Goal: Transaction & Acquisition: Purchase product/service

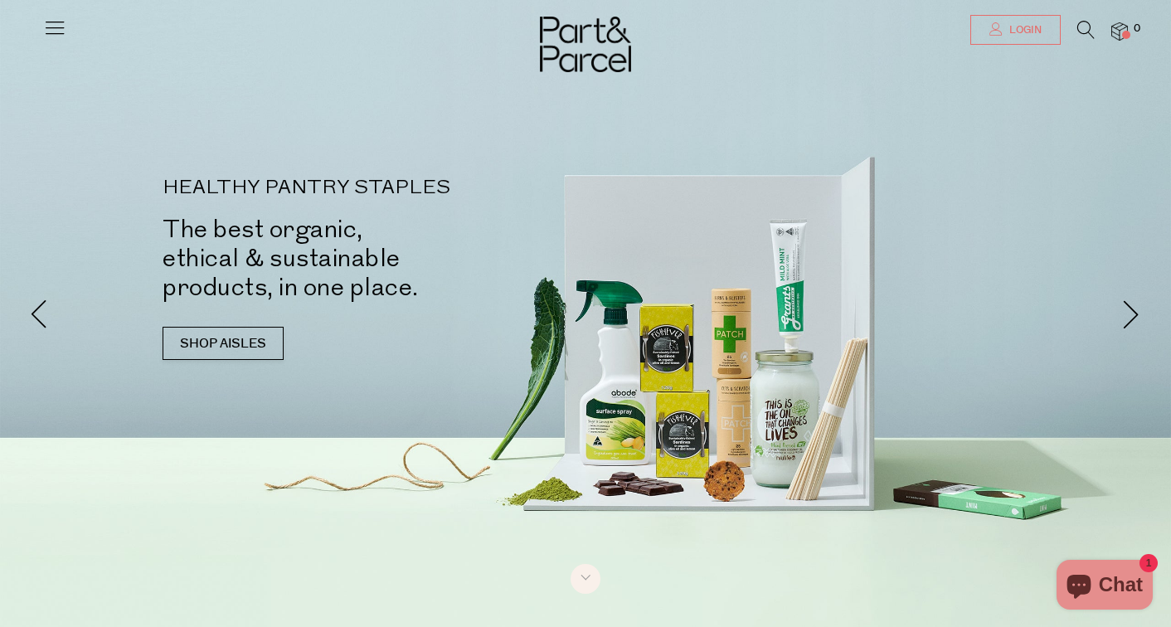
click at [999, 30] on icon at bounding box center [995, 28] width 13 height 13
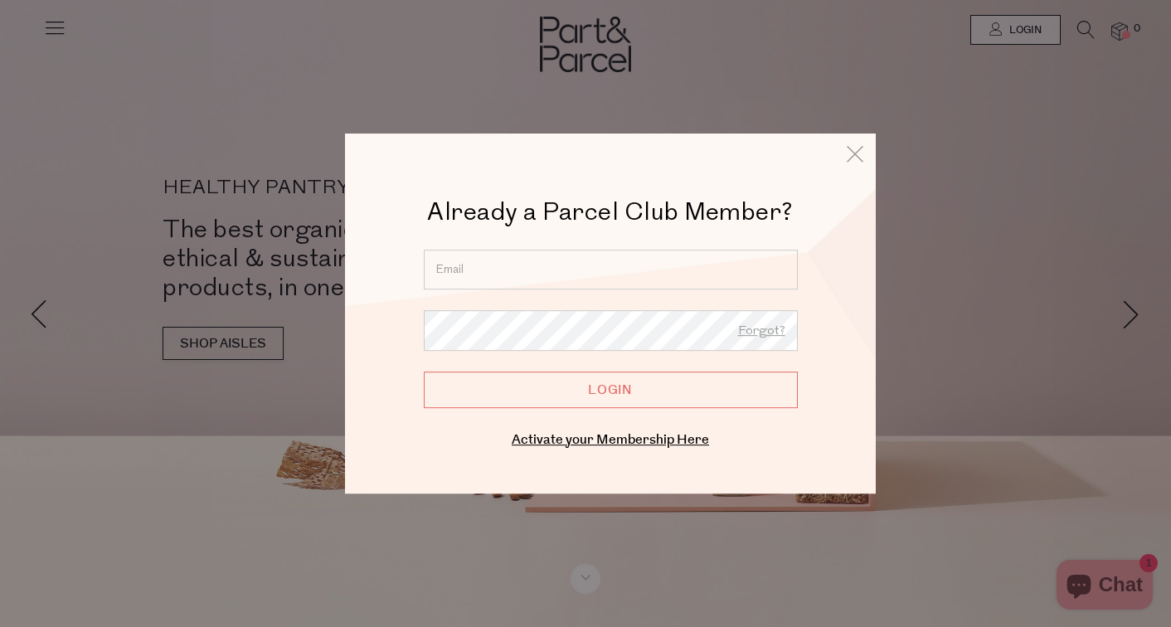
click at [734, 288] on input "email" at bounding box center [611, 270] width 374 height 40
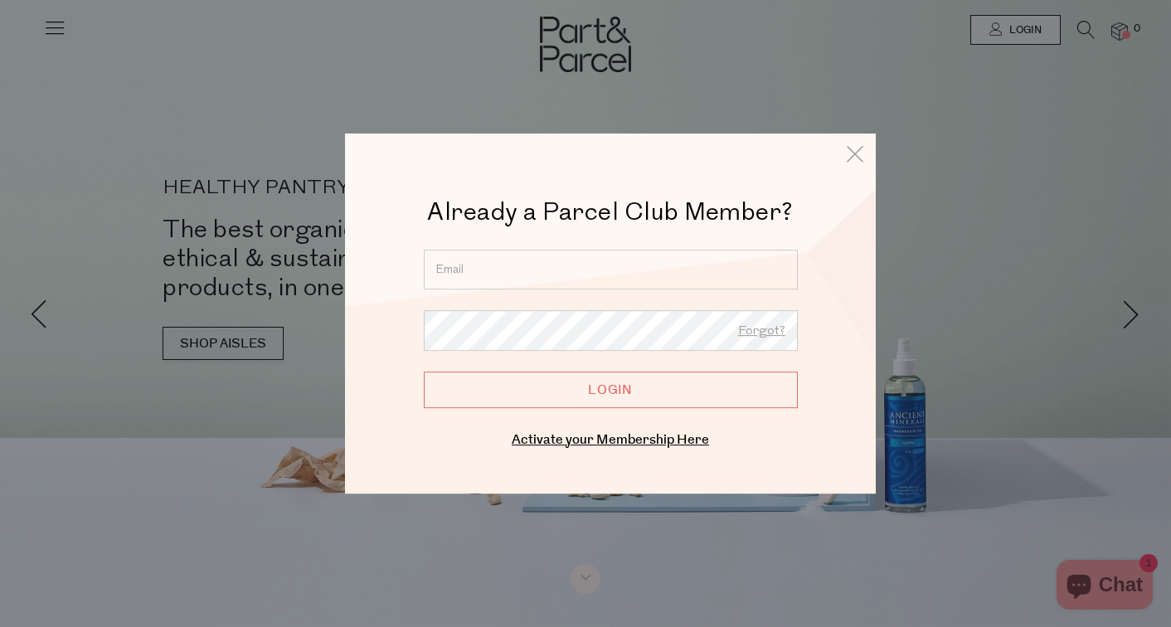
type input "lifeofhayley1109@gmail.com"
click at [611, 370] on form "lifeofhayley1109@gmail.com Forgot? Login" at bounding box center [611, 329] width 374 height 158
click at [611, 389] on input "Login" at bounding box center [611, 390] width 374 height 36
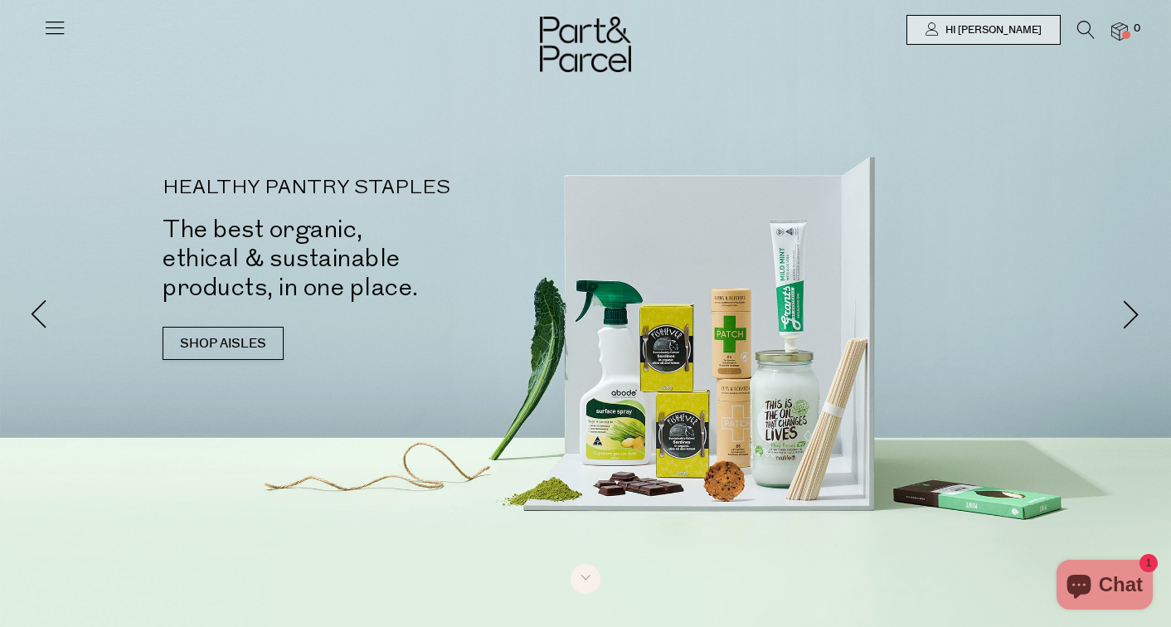
click at [57, 27] on icon at bounding box center [54, 27] width 23 height 23
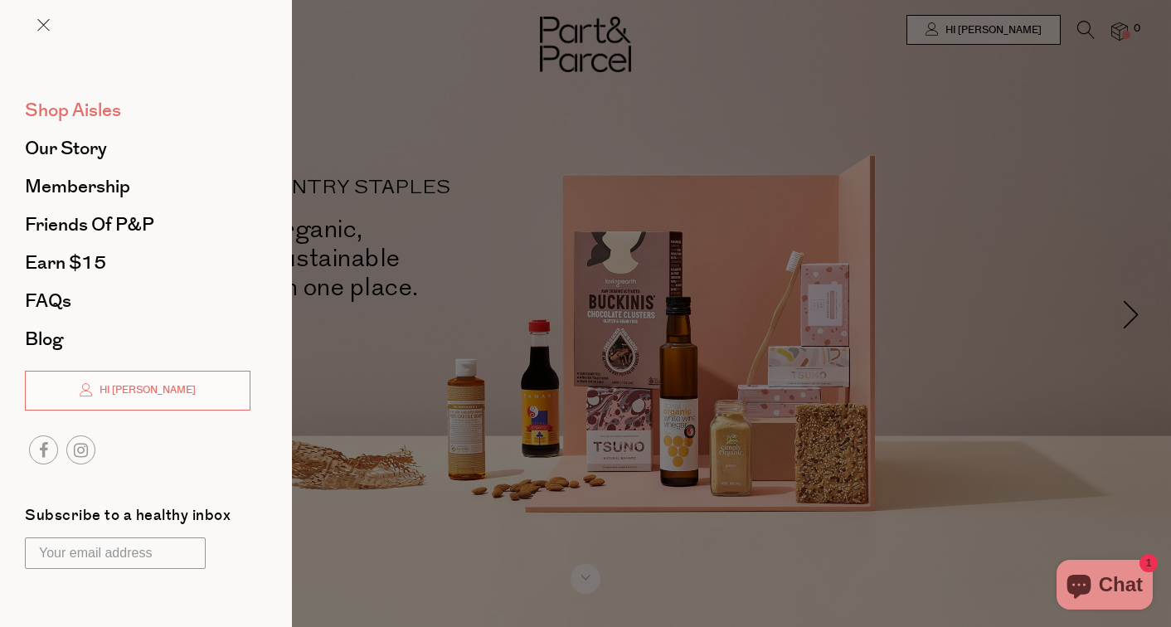
click at [99, 119] on span "Shop Aisles" at bounding box center [73, 110] width 96 height 27
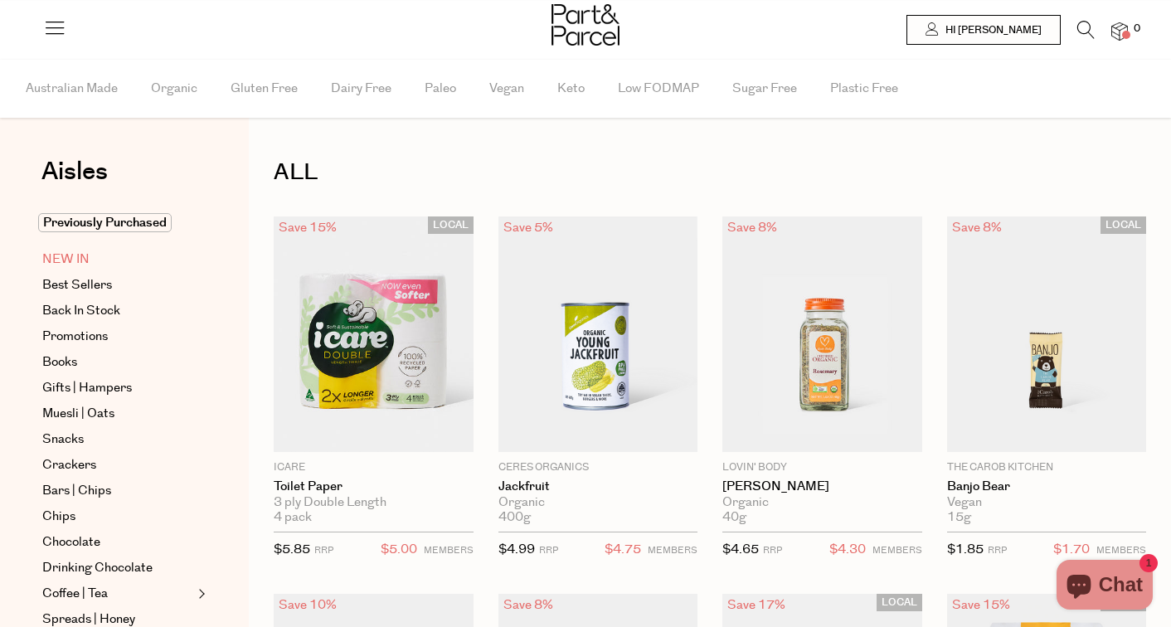
click at [80, 258] on span "NEW IN" at bounding box center [65, 260] width 47 height 20
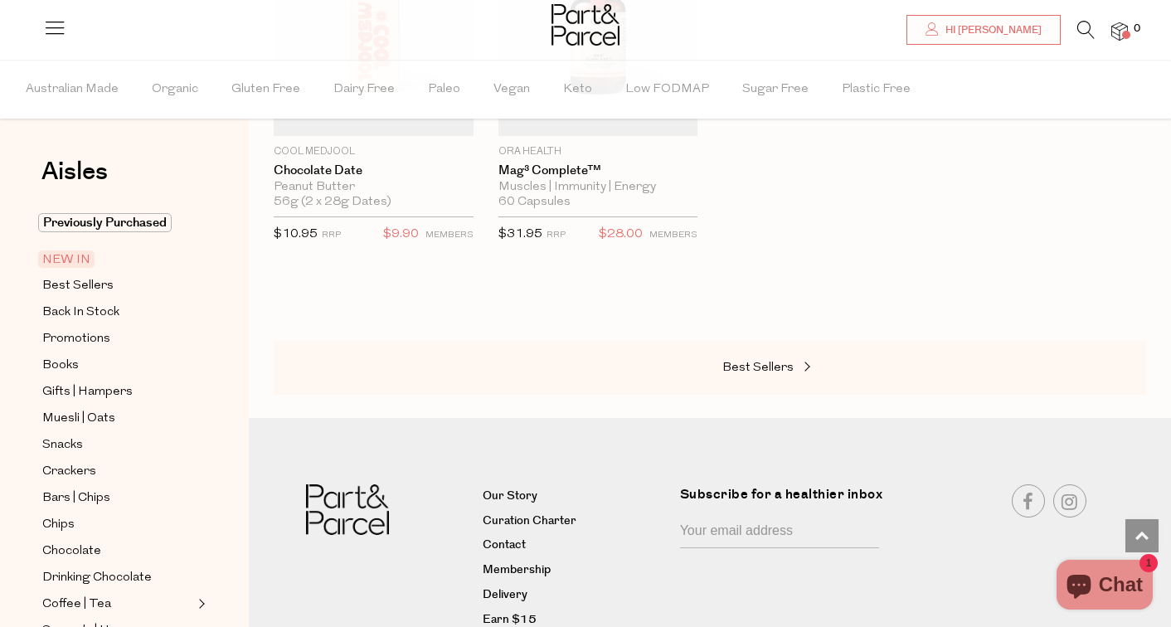
scroll to position [1431, 0]
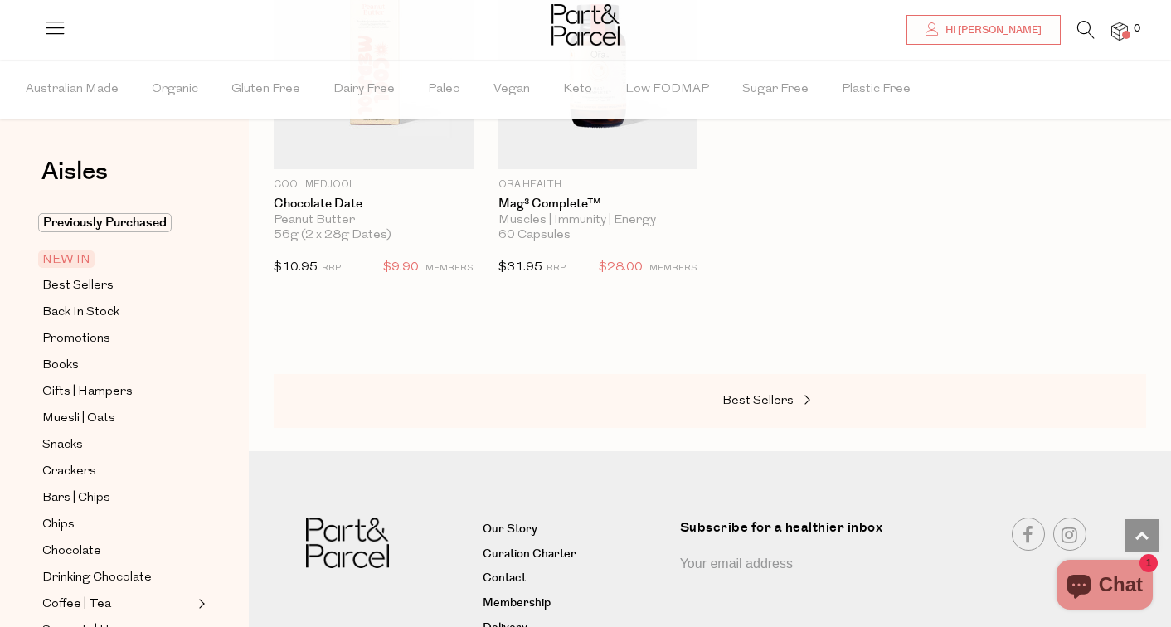
click at [1074, 30] on li at bounding box center [1078, 34] width 34 height 26
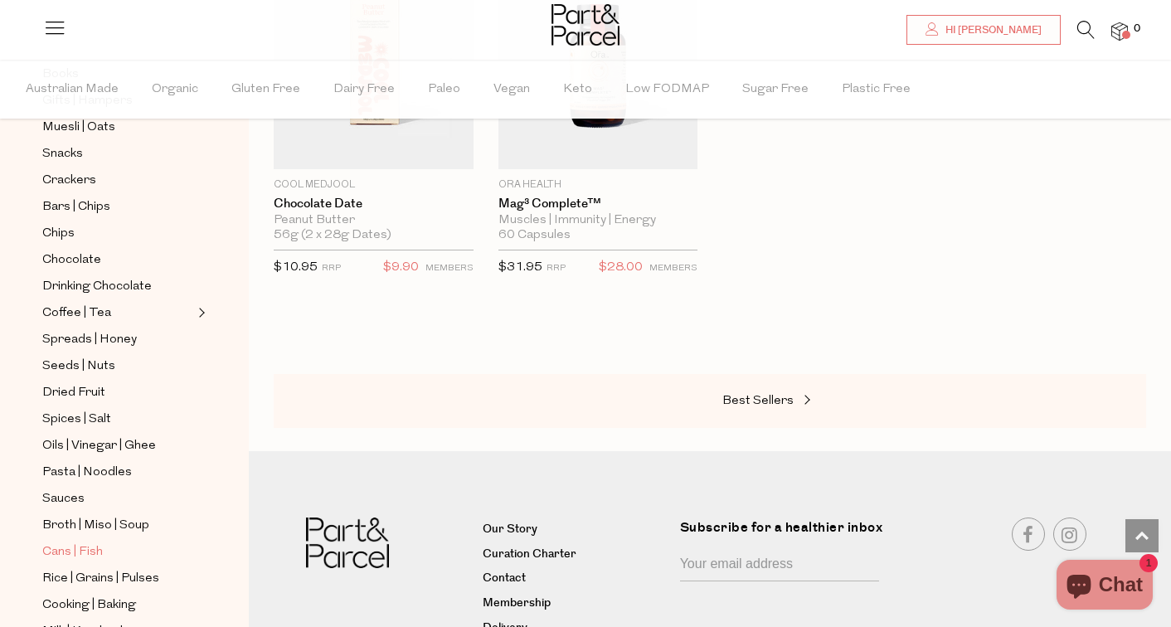
scroll to position [323, 0]
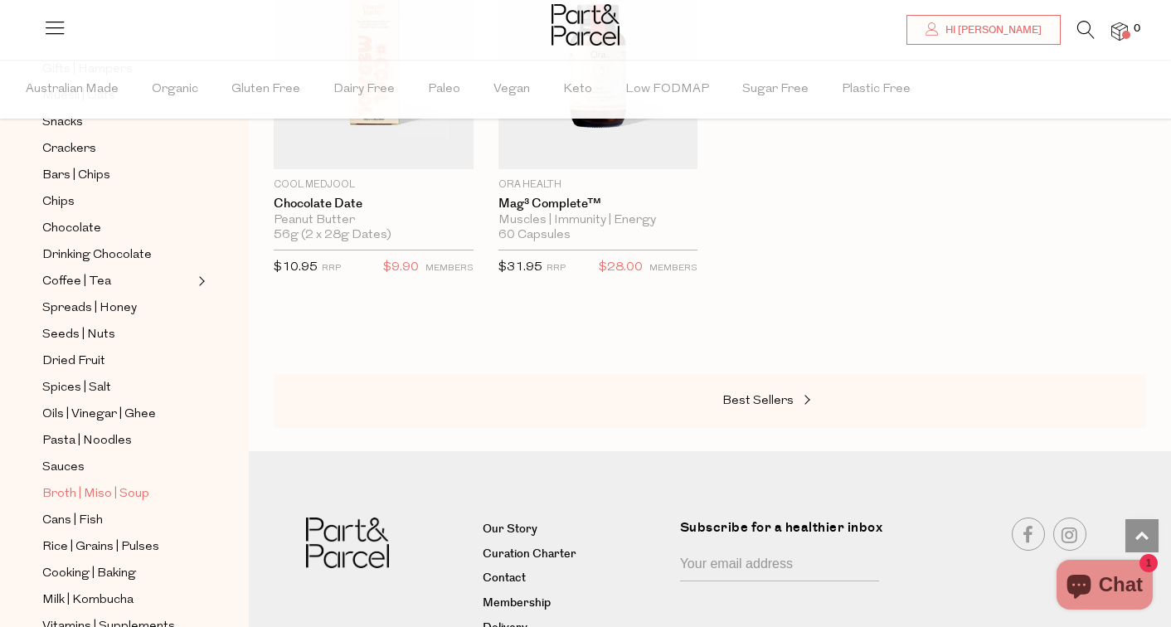
click at [115, 500] on span "Broth | Miso | Soup" at bounding box center [95, 494] width 107 height 20
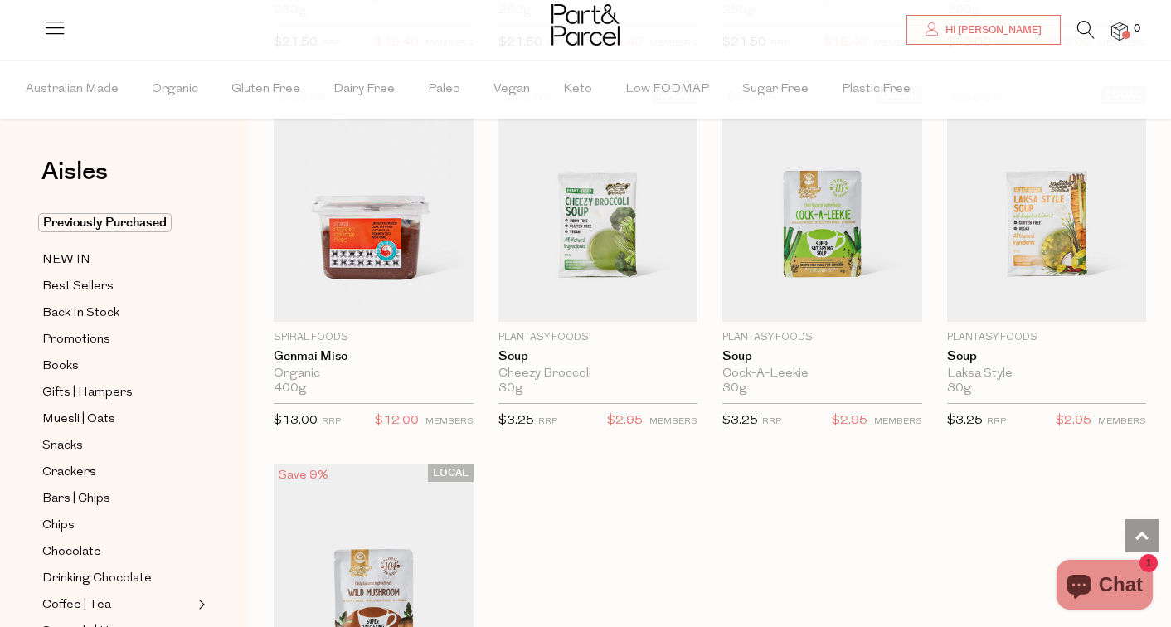
scroll to position [2777, 0]
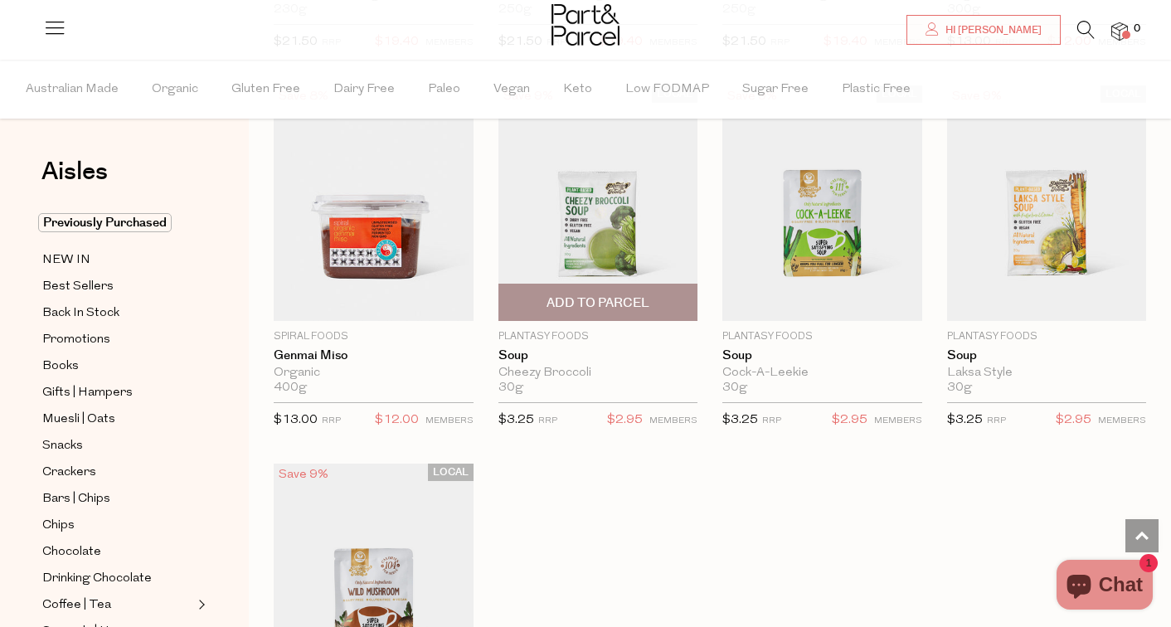
click at [600, 305] on span "Add To Parcel" at bounding box center [598, 302] width 103 height 17
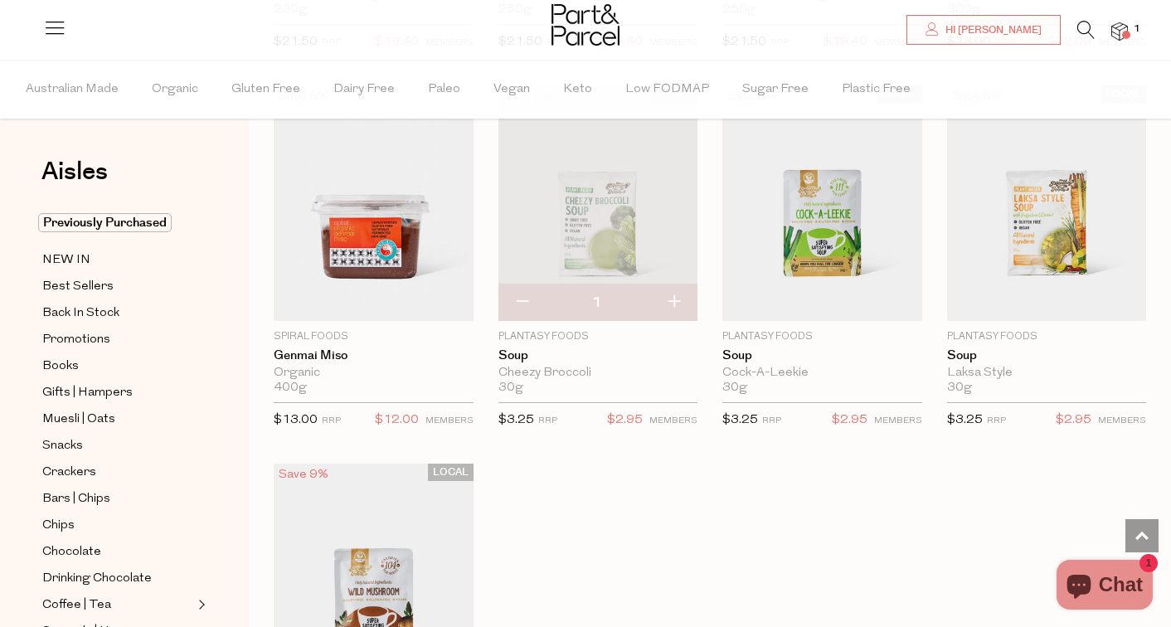
click at [673, 307] on button "button" at bounding box center [673, 302] width 47 height 36
type input "2"
click at [673, 307] on button "button" at bounding box center [673, 302] width 47 height 36
type input "3"
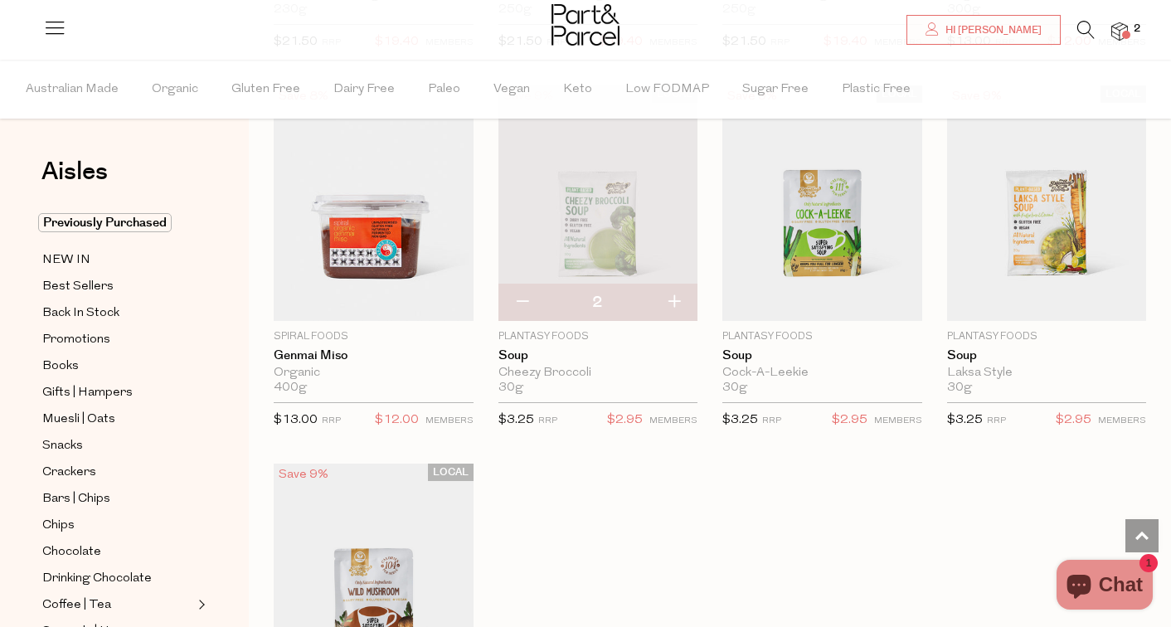
type input "3"
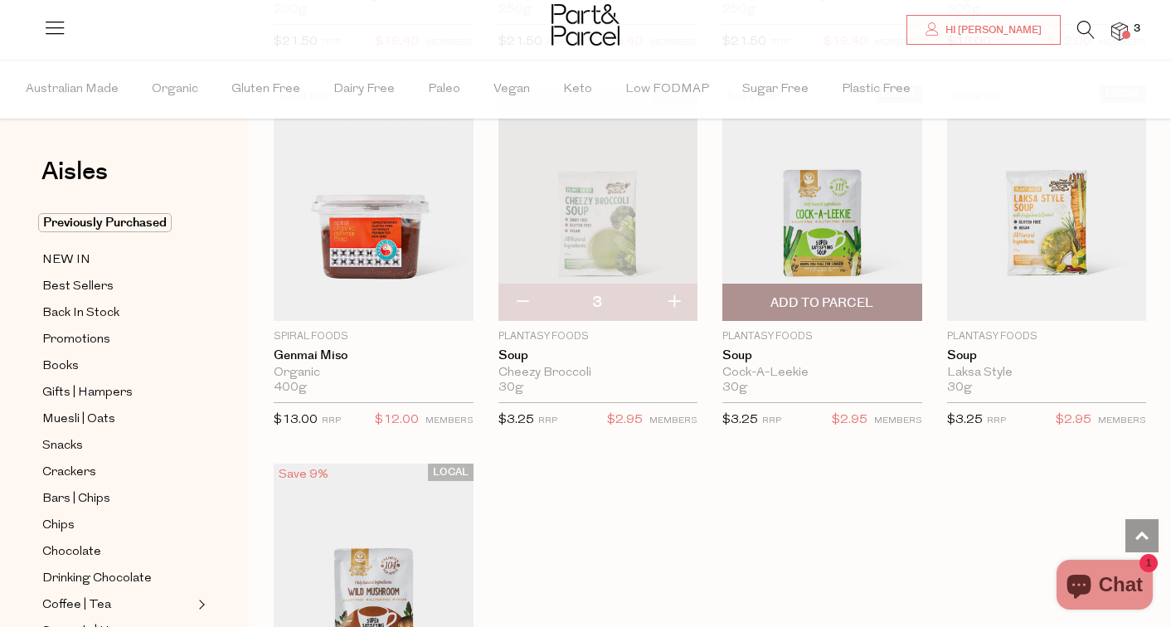
click at [835, 295] on span "Add To Parcel" at bounding box center [821, 302] width 103 height 17
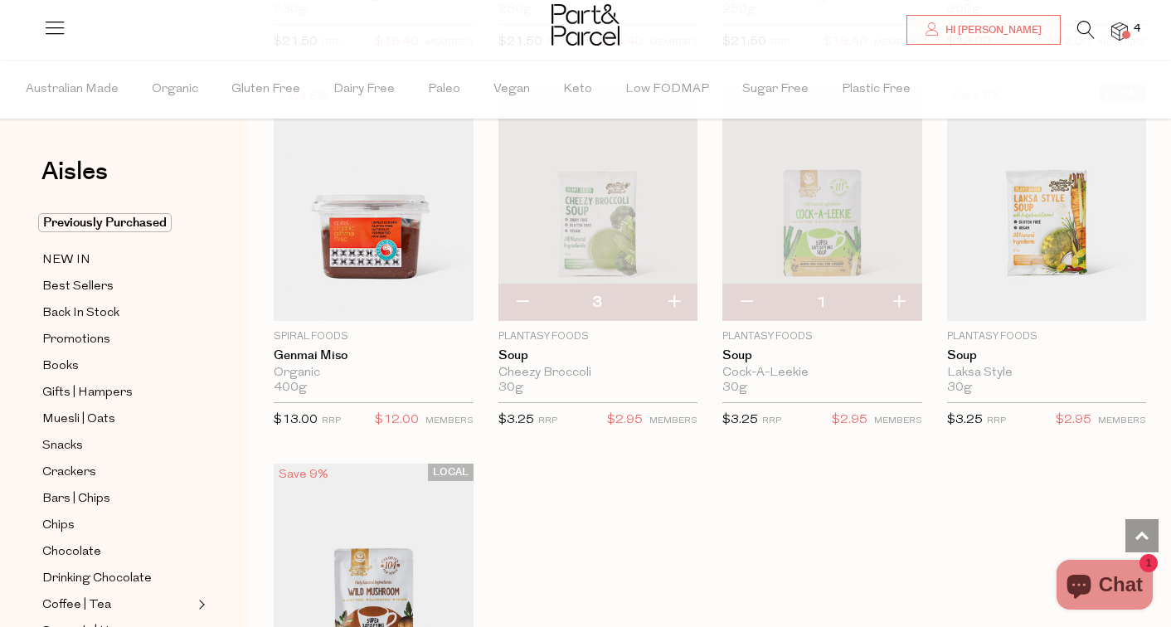
click at [903, 300] on button "button" at bounding box center [898, 302] width 47 height 36
type input "2"
click at [902, 299] on button "button" at bounding box center [898, 302] width 47 height 36
type input "3"
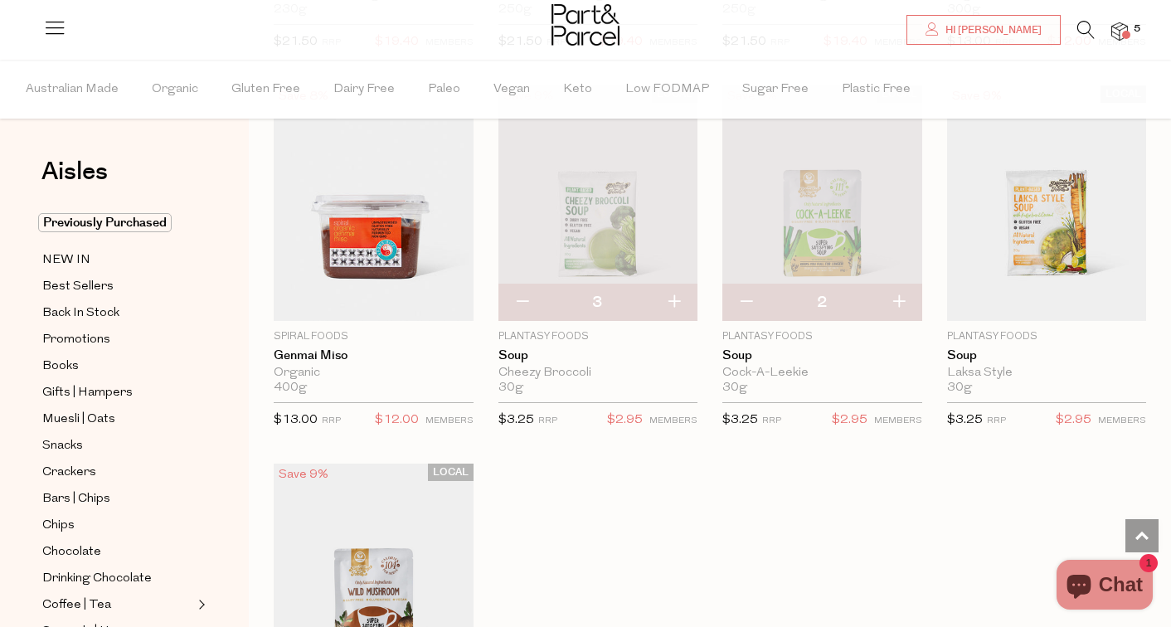
type input "3"
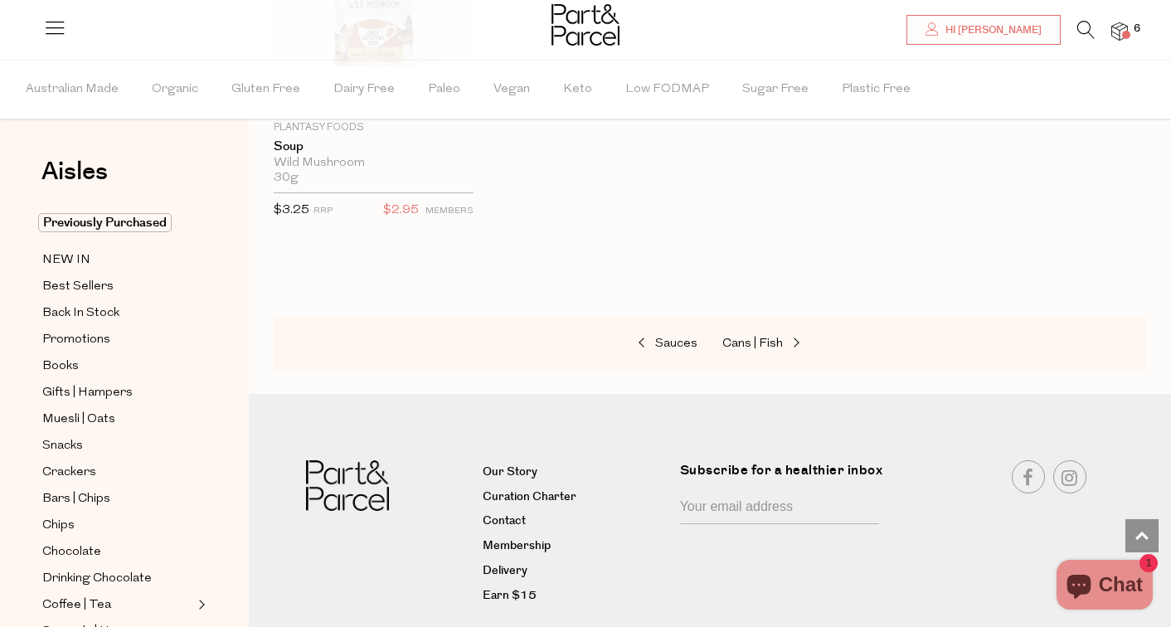
scroll to position [3366, 0]
click at [66, 522] on span "Chips" at bounding box center [58, 526] width 32 height 20
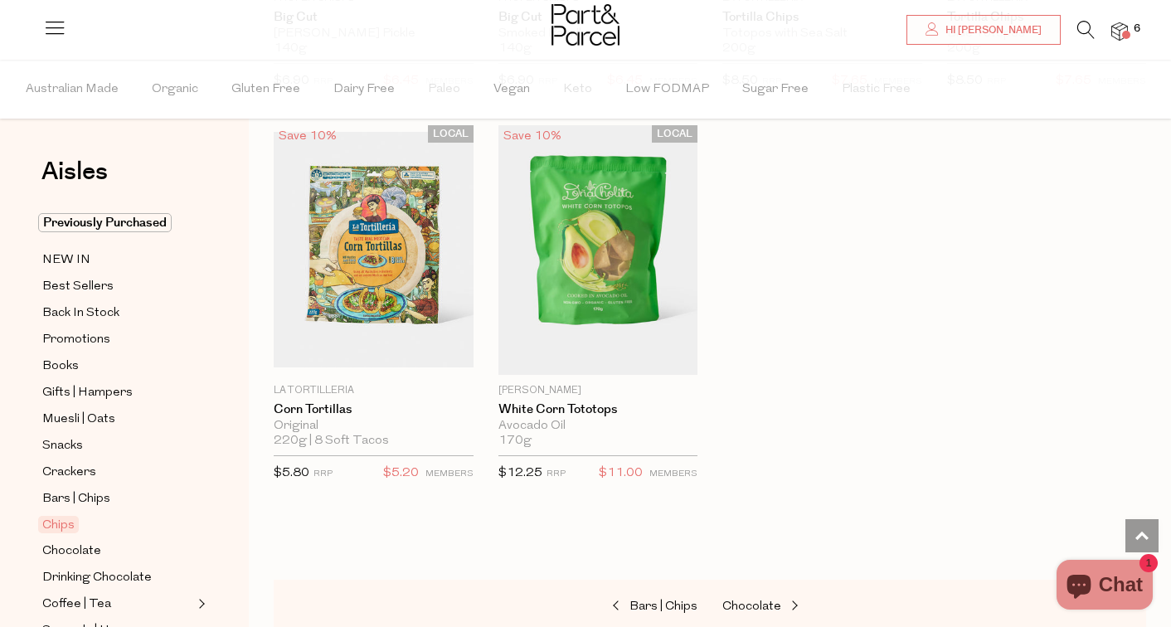
scroll to position [1621, 0]
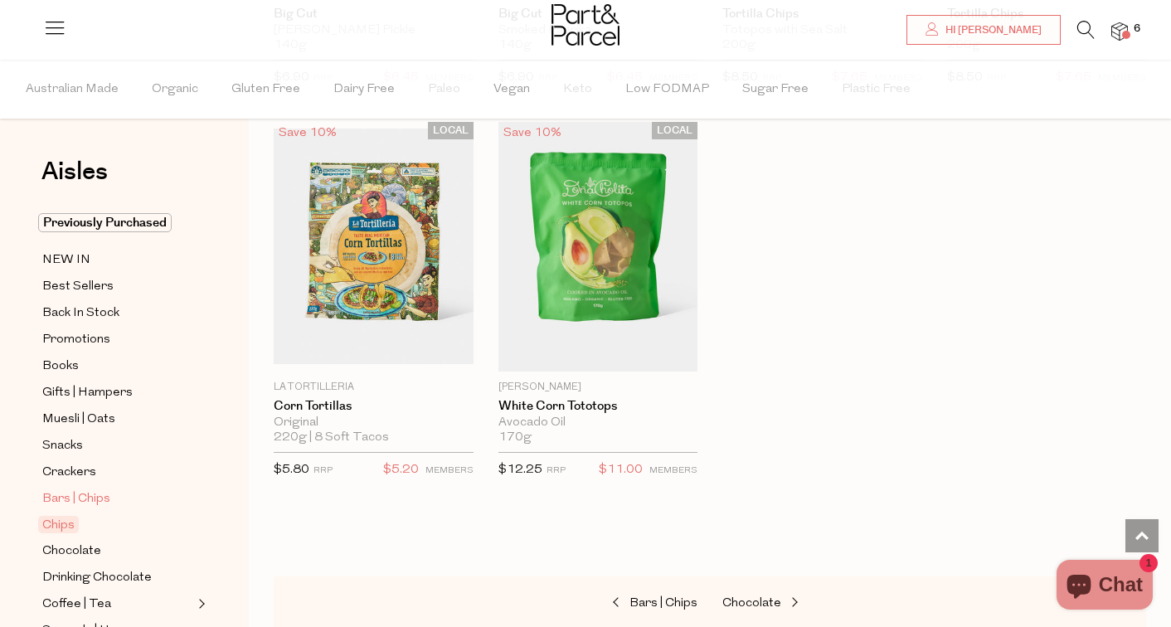
click at [76, 499] on span "Bars | Chips" at bounding box center [76, 499] width 68 height 20
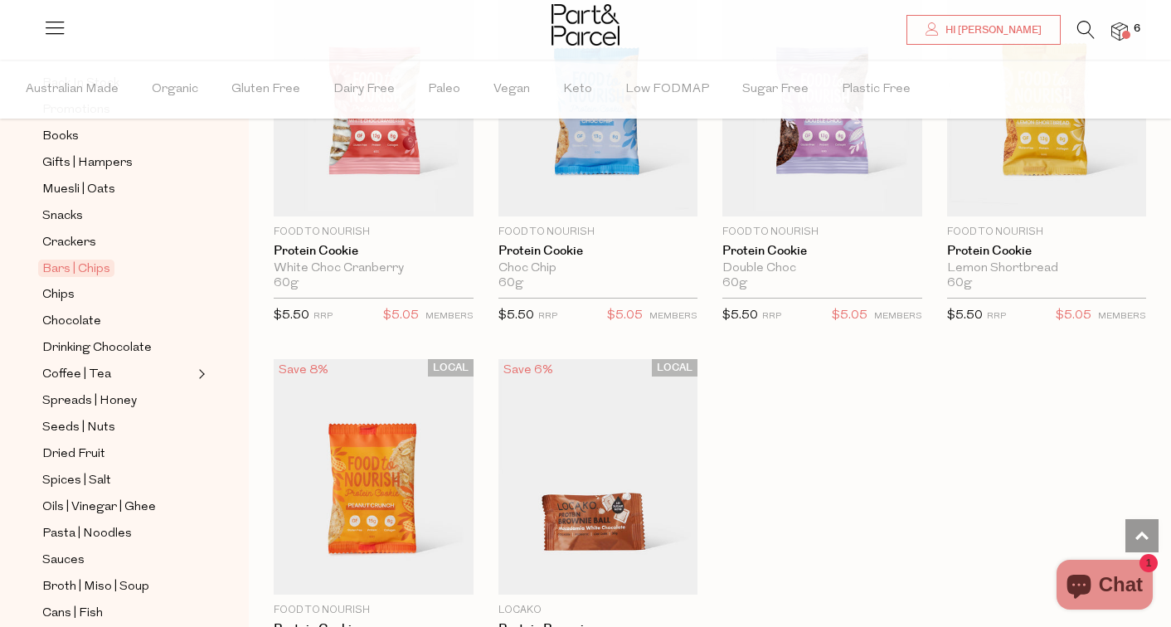
scroll to position [238, 0]
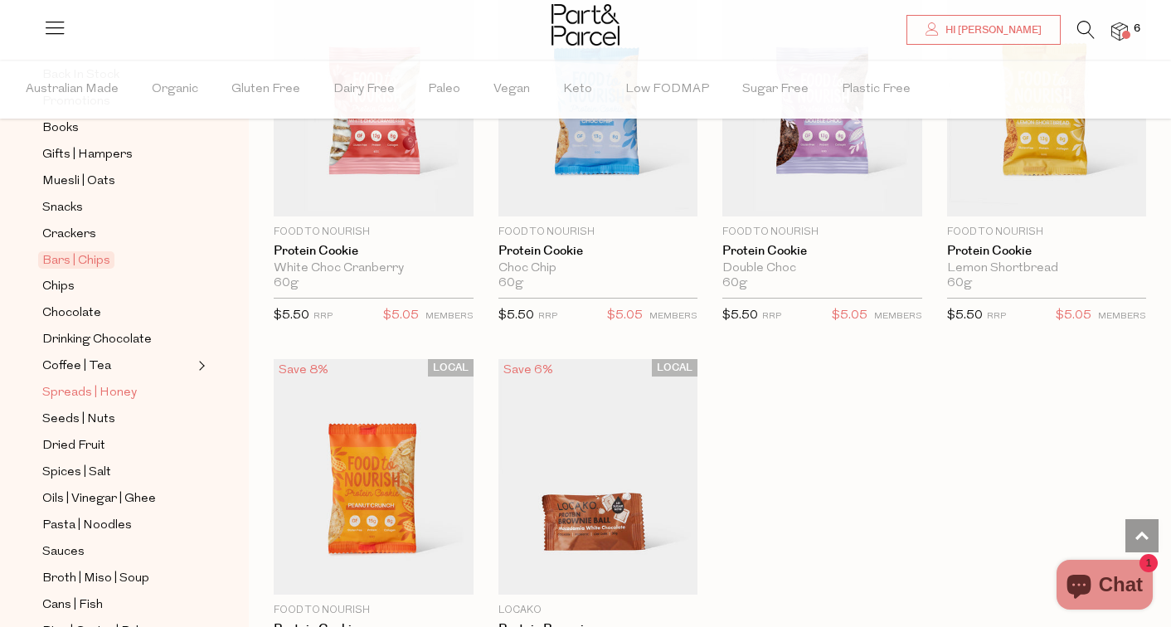
click at [124, 396] on span "Spreads | Honey" at bounding box center [89, 393] width 95 height 20
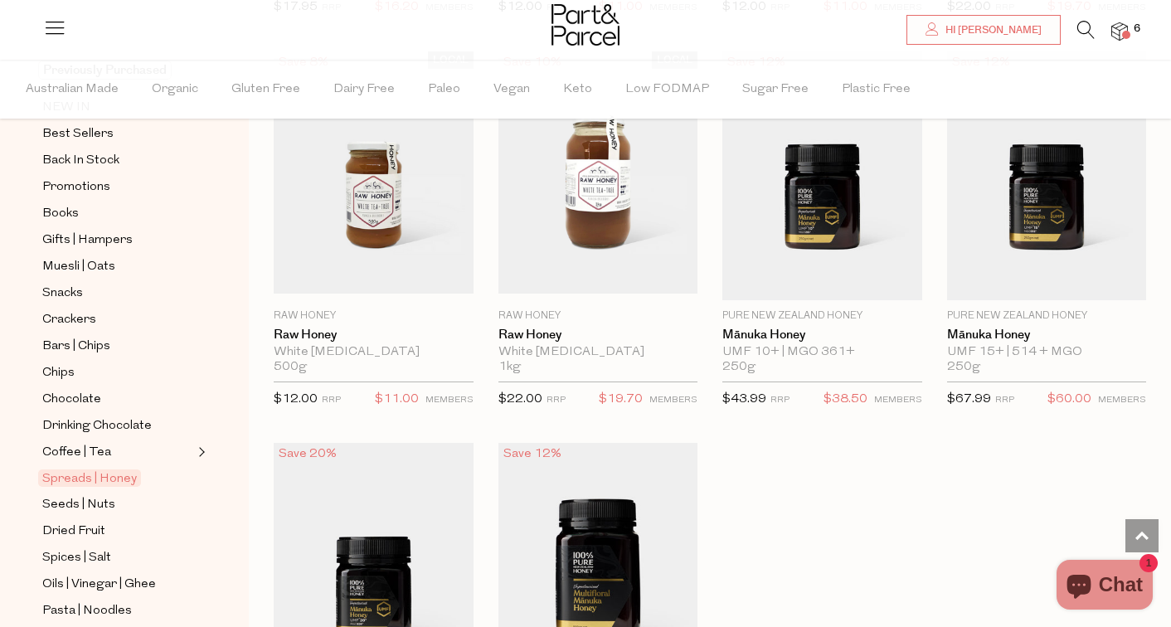
scroll to position [160, 0]
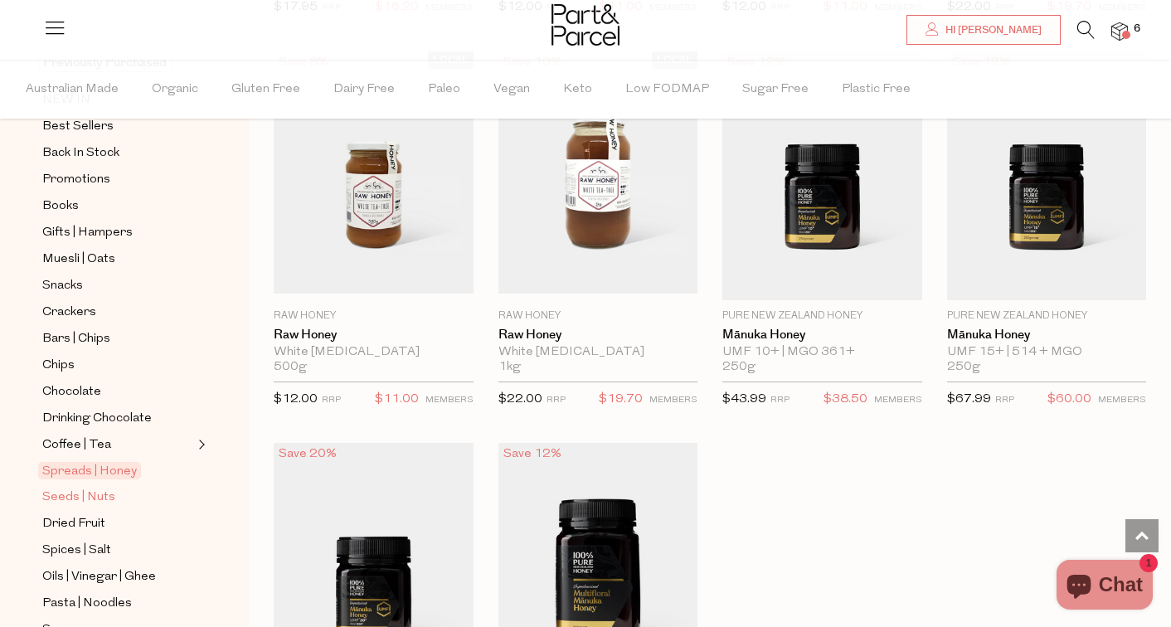
click at [98, 493] on span "Seeds | Nuts" at bounding box center [78, 498] width 73 height 20
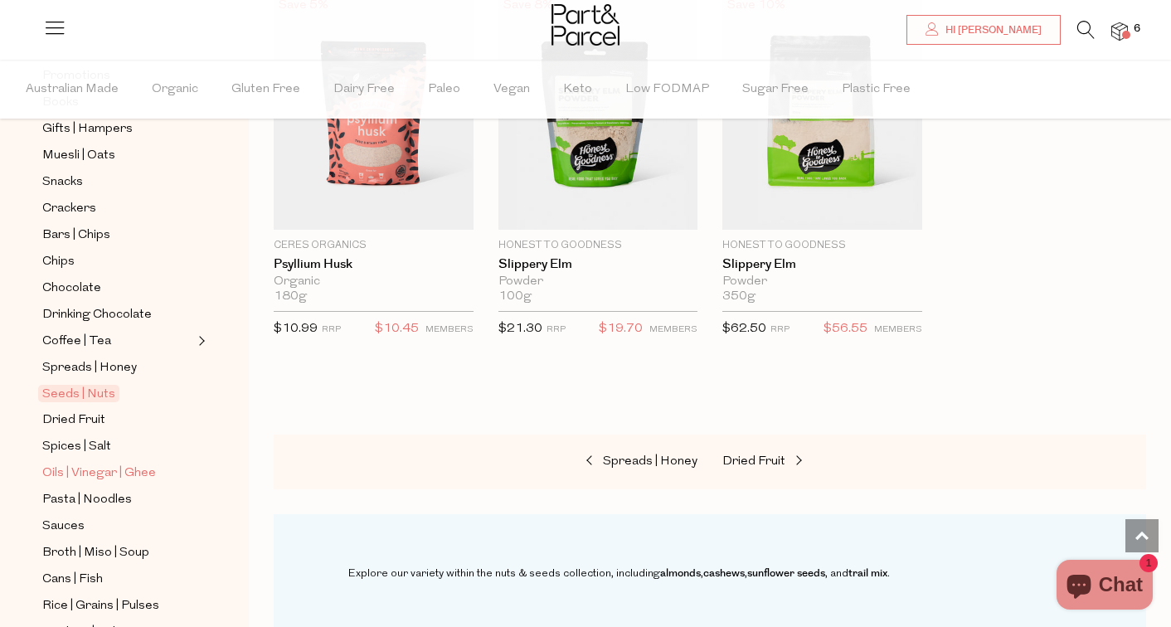
scroll to position [271, 0]
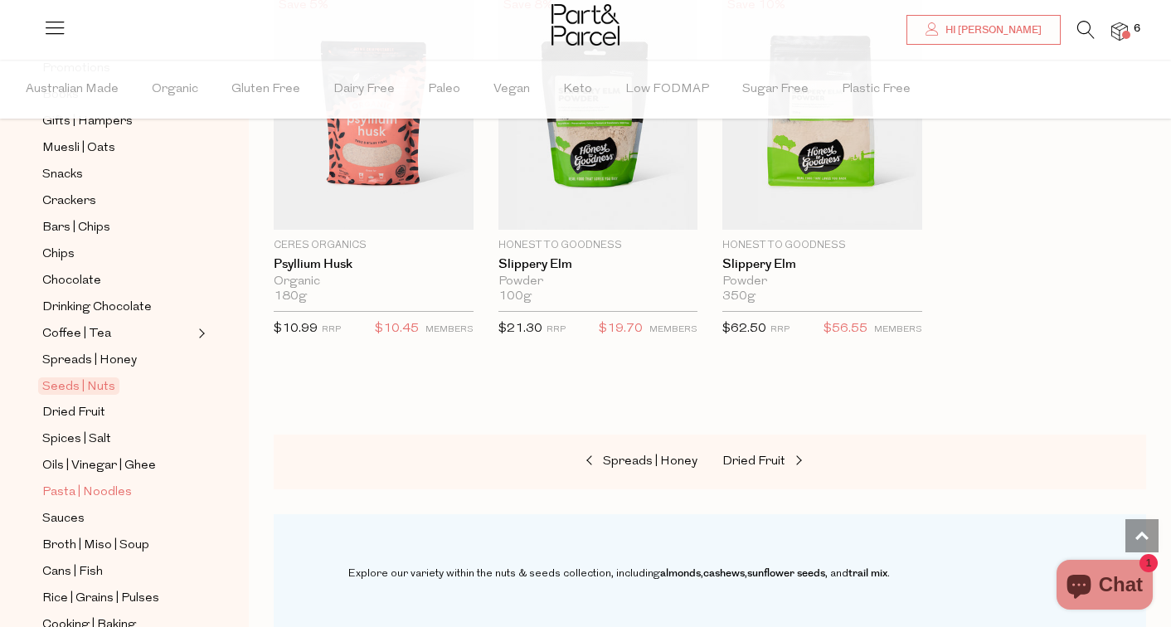
click at [91, 491] on span "Pasta | Noodles" at bounding box center [87, 493] width 90 height 20
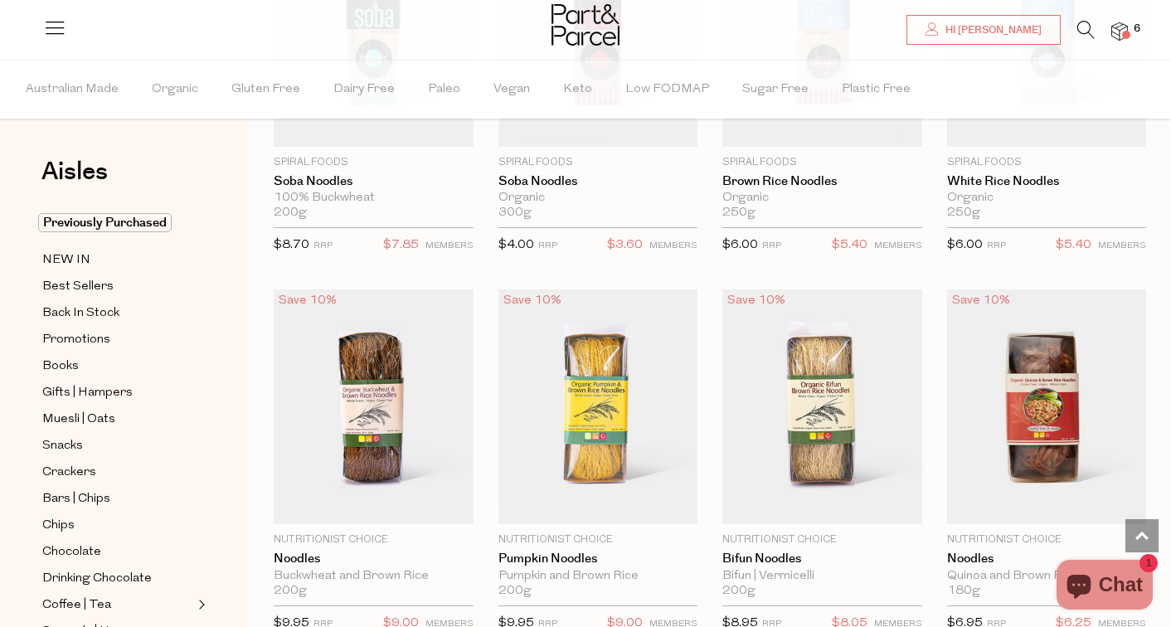
scroll to position [3816, 0]
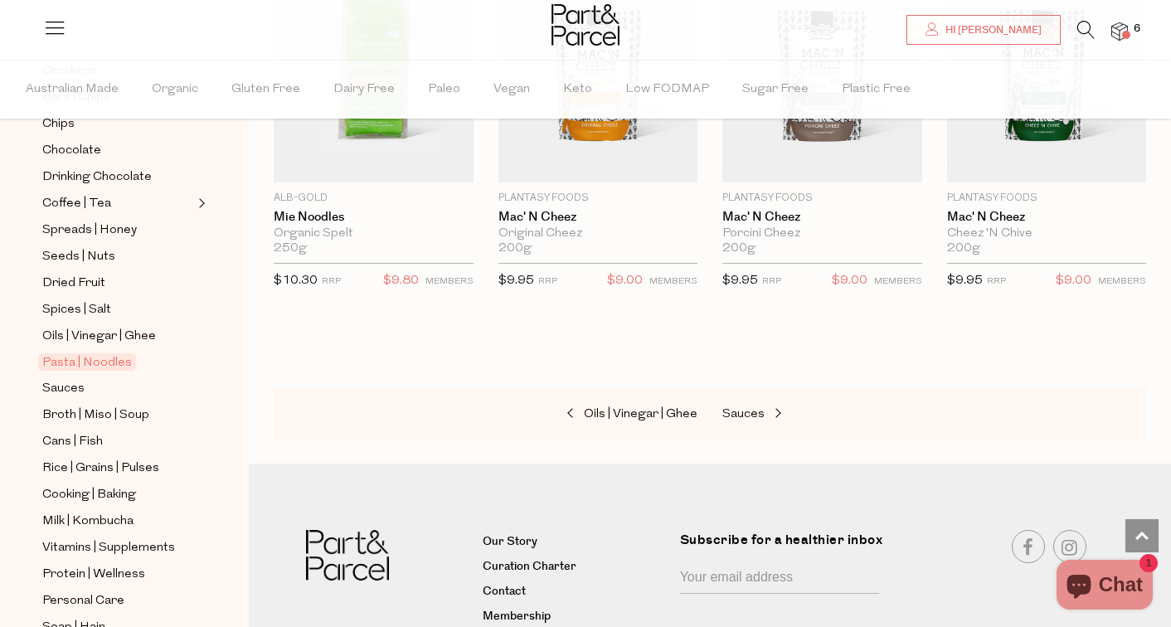
scroll to position [590, 0]
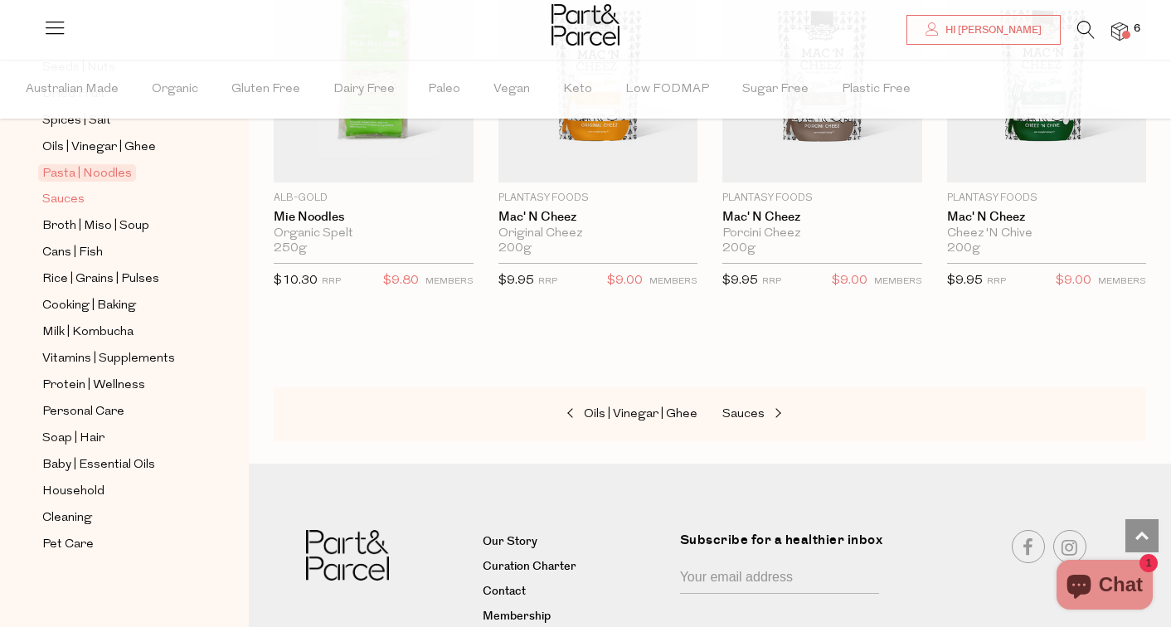
click at [71, 204] on span "Sauces" at bounding box center [63, 200] width 42 height 20
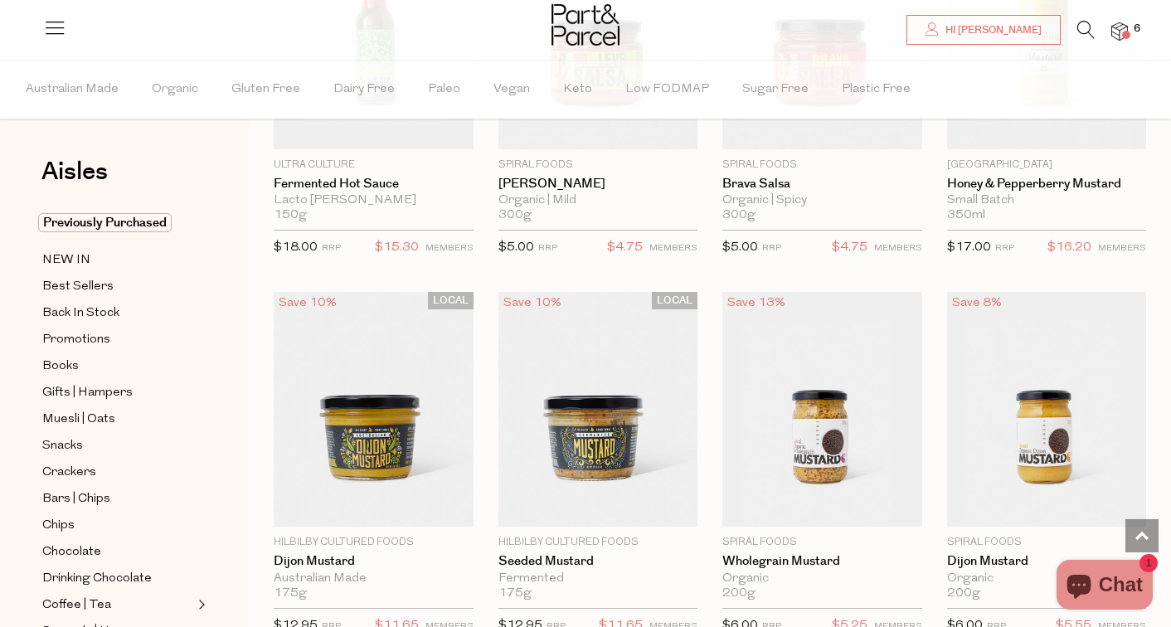
scroll to position [3726, 0]
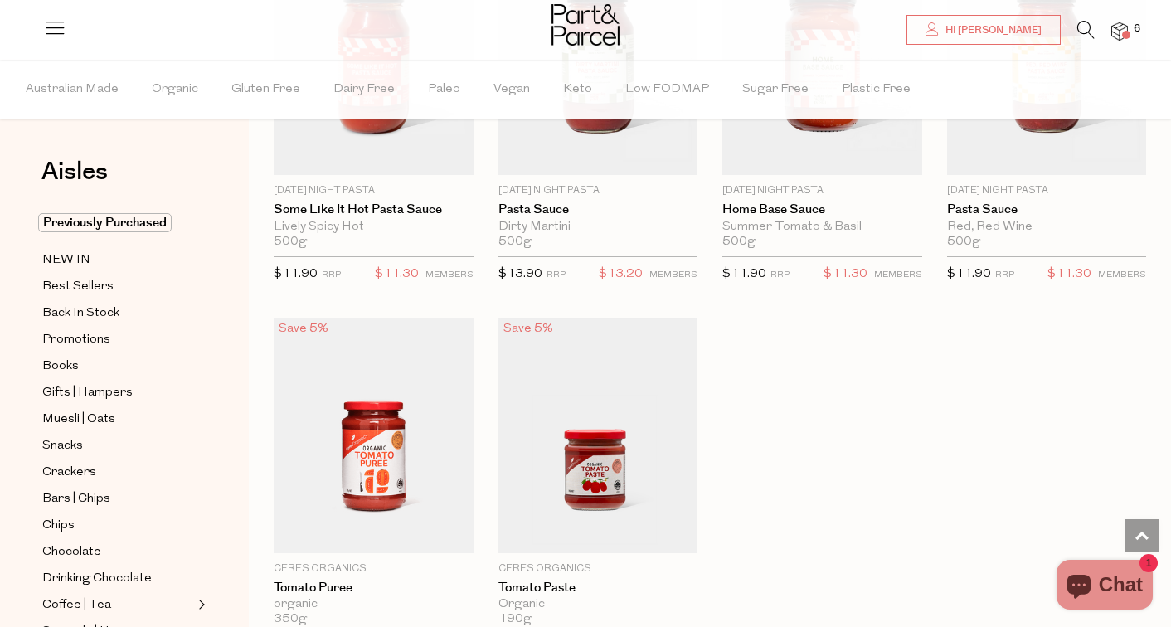
scroll to position [6220, 0]
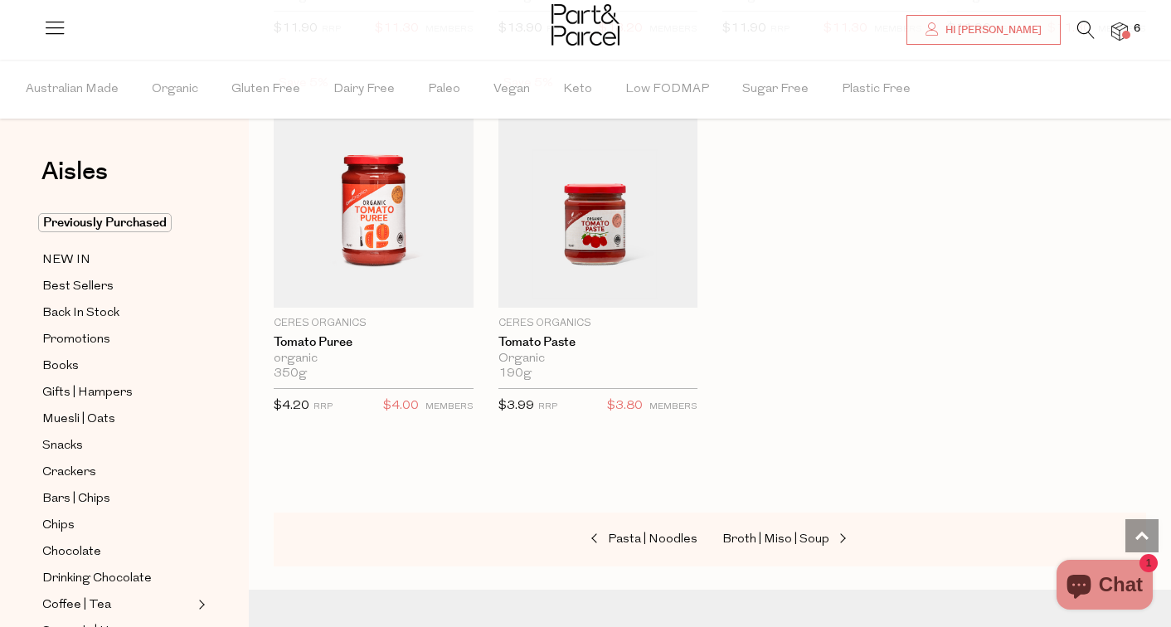
drag, startPoint x: 1075, startPoint y: 31, endPoint x: 1065, endPoint y: 31, distance: 10.0
click at [1075, 31] on li at bounding box center [1078, 34] width 34 height 26
click at [1085, 27] on icon at bounding box center [1085, 30] width 17 height 18
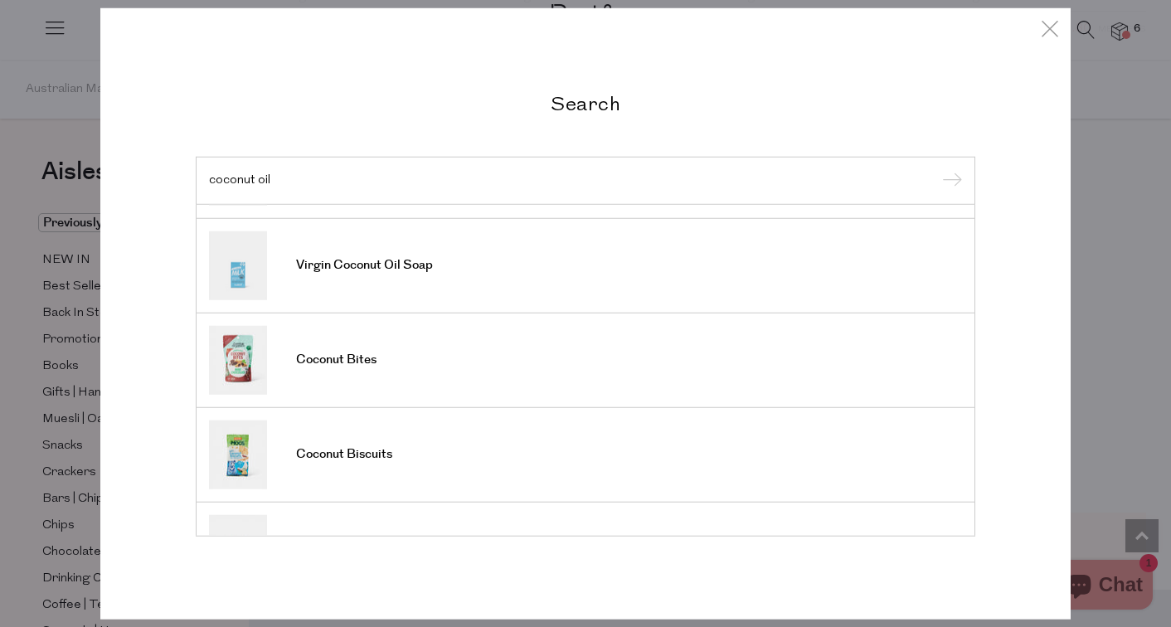
scroll to position [0, 0]
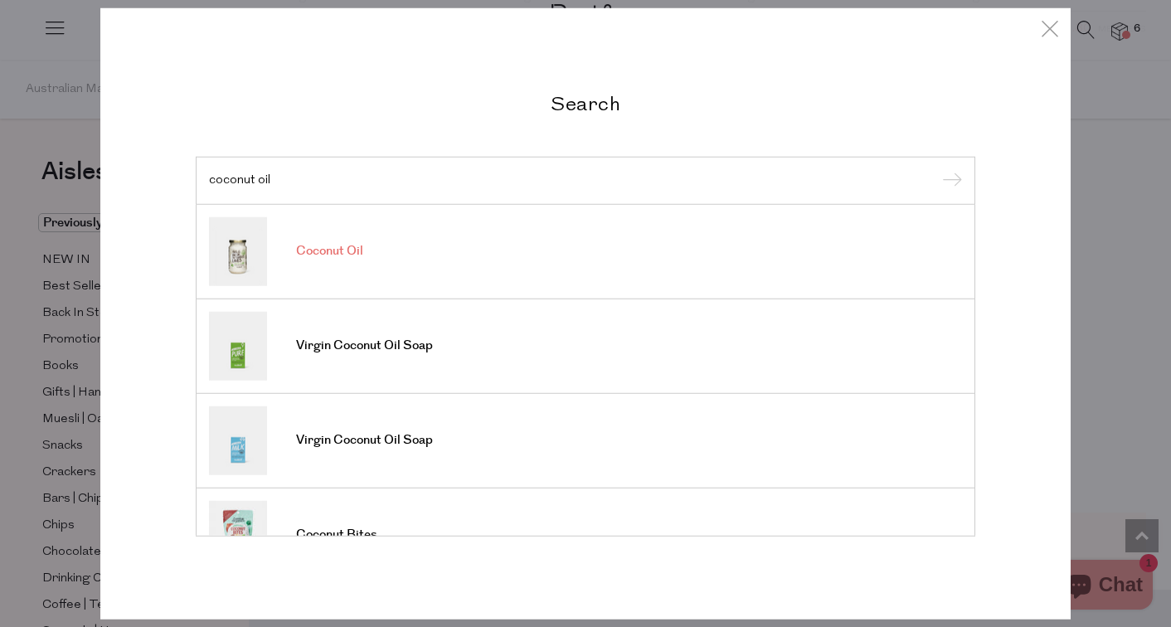
type input "coconut oil"
click at [723, 259] on link "Coconut Oil" at bounding box center [585, 250] width 753 height 69
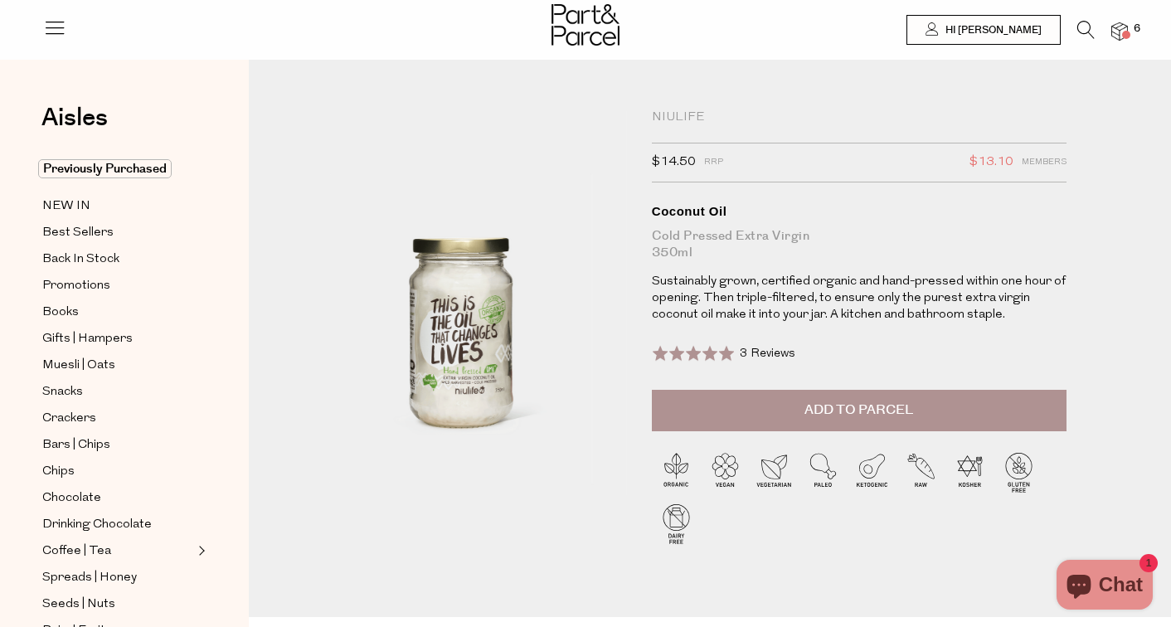
click at [1077, 26] on icon at bounding box center [1085, 30] width 17 height 18
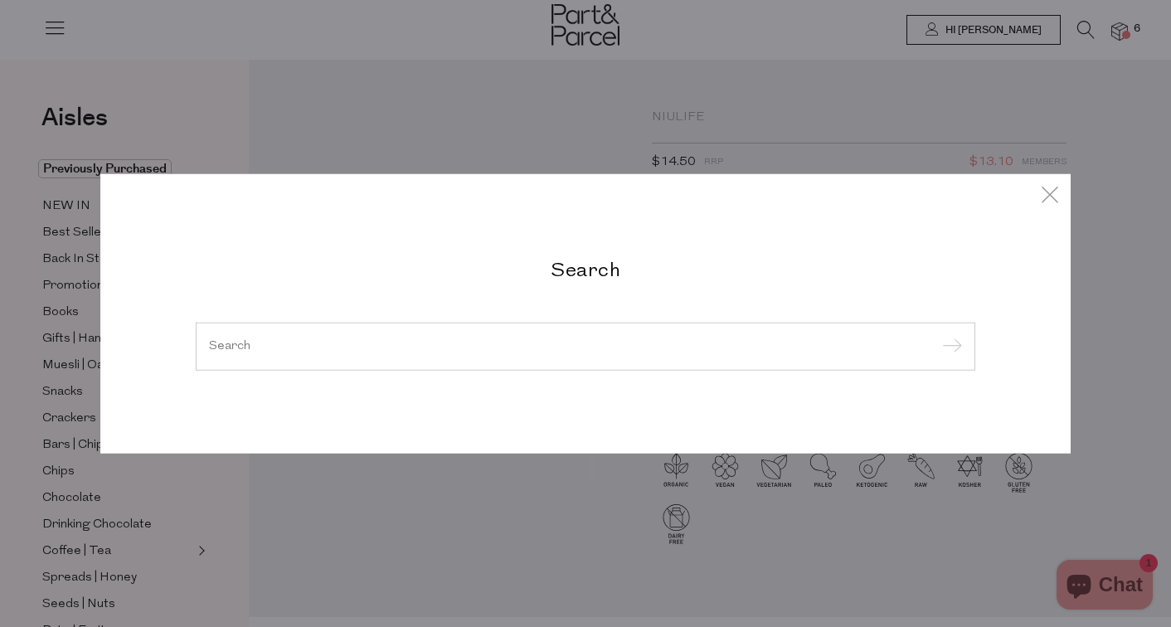
click at [586, 338] on div at bounding box center [586, 347] width 780 height 48
click at [576, 346] on input "search" at bounding box center [585, 346] width 753 height 12
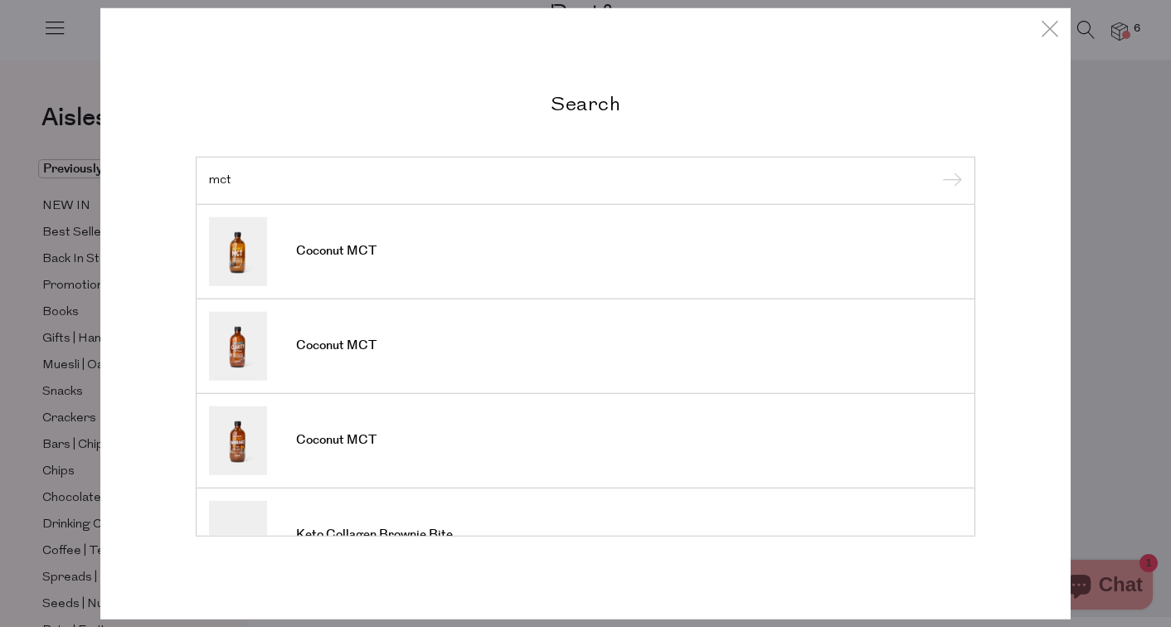
type input "mct"
click at [937, 169] on input "submit" at bounding box center [949, 181] width 25 height 25
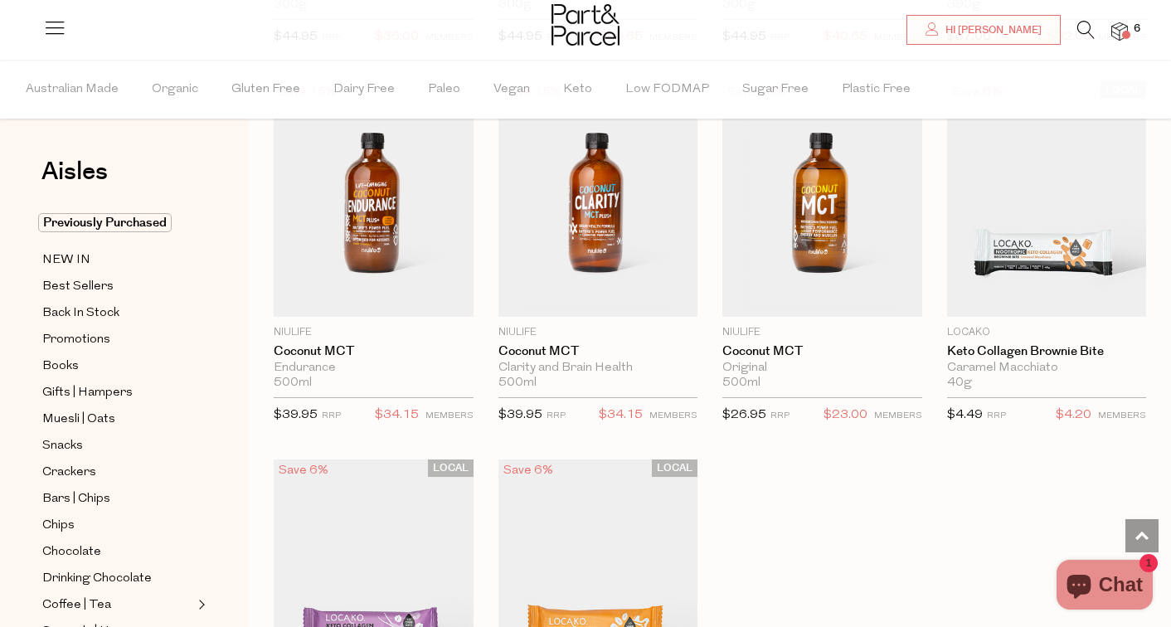
scroll to position [443, 0]
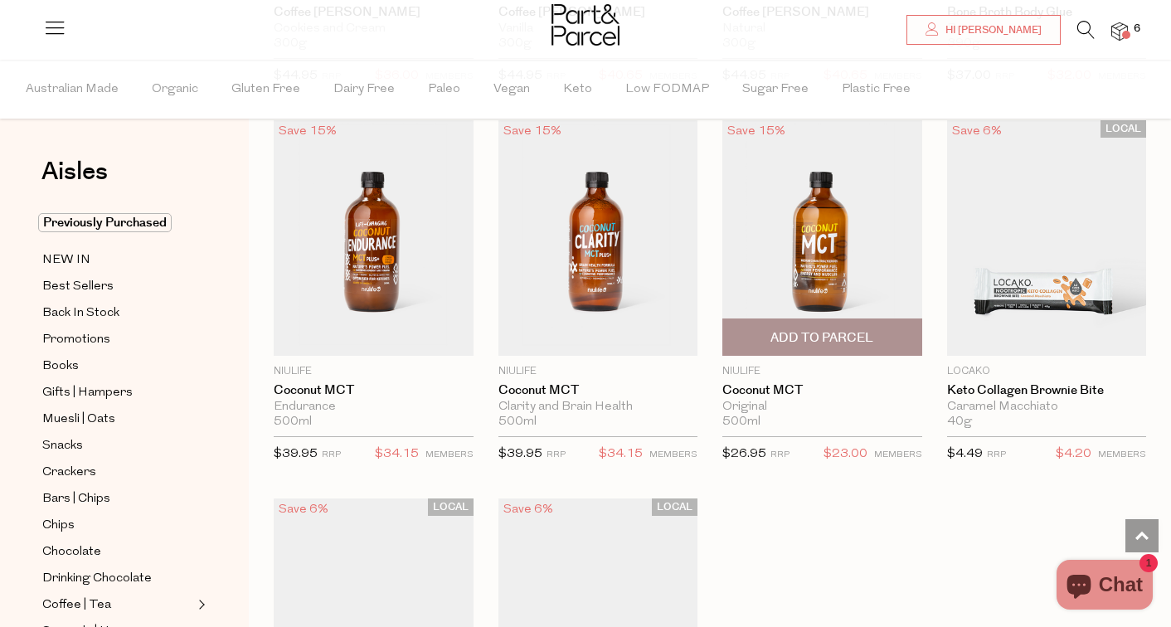
click at [822, 299] on img at bounding box center [822, 238] width 200 height 236
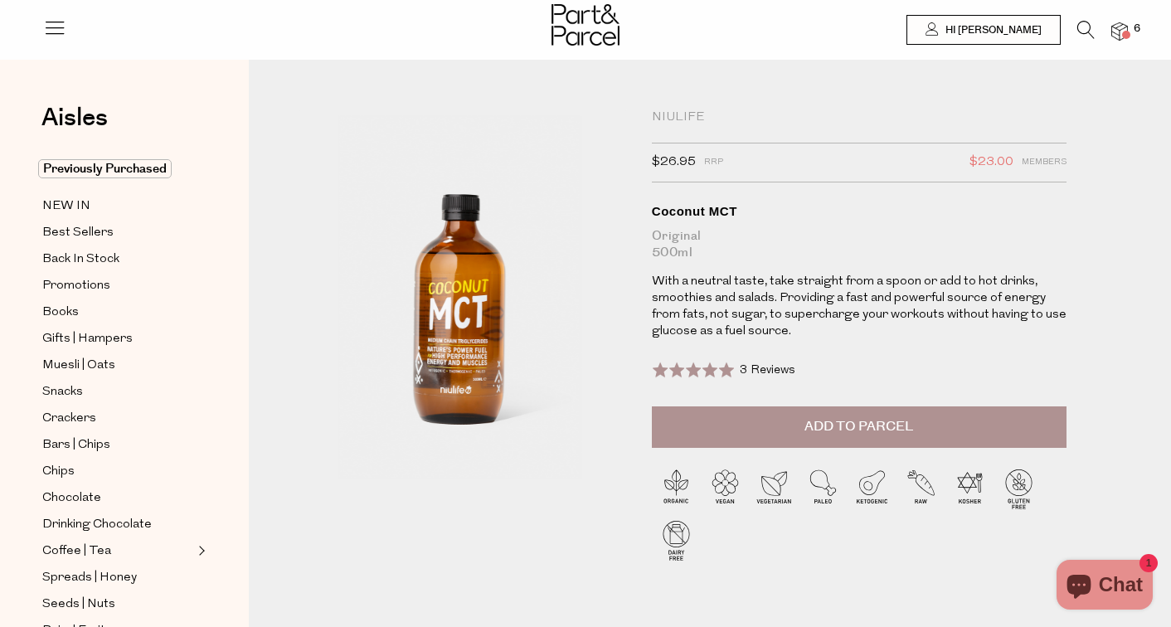
click at [809, 435] on span "Add to Parcel" at bounding box center [858, 426] width 109 height 19
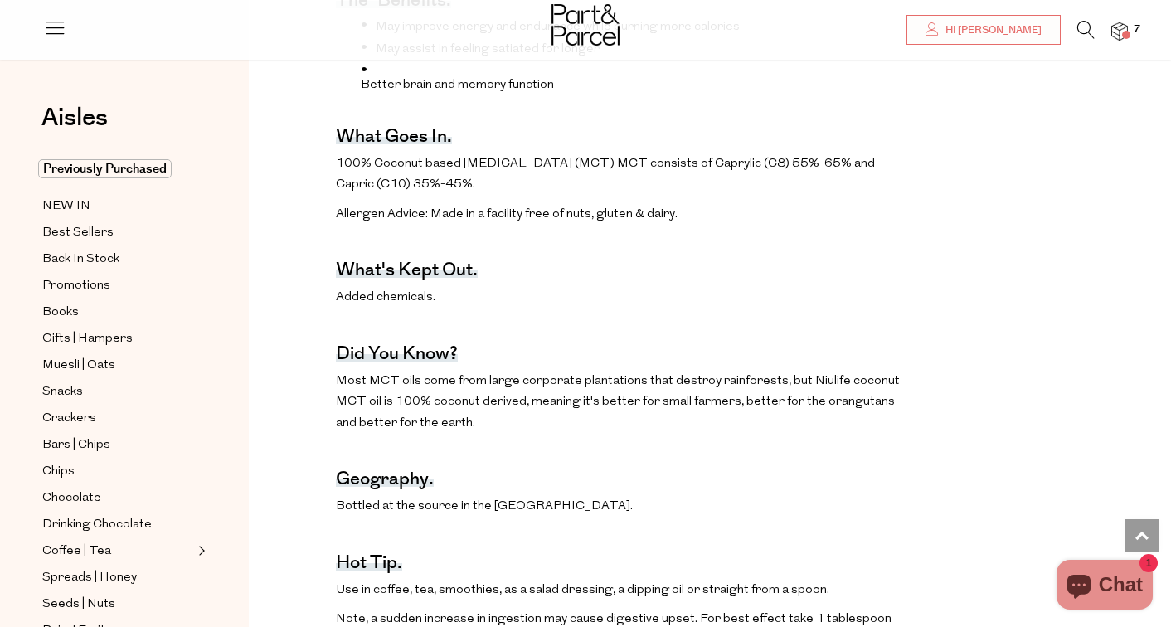
scroll to position [727, 0]
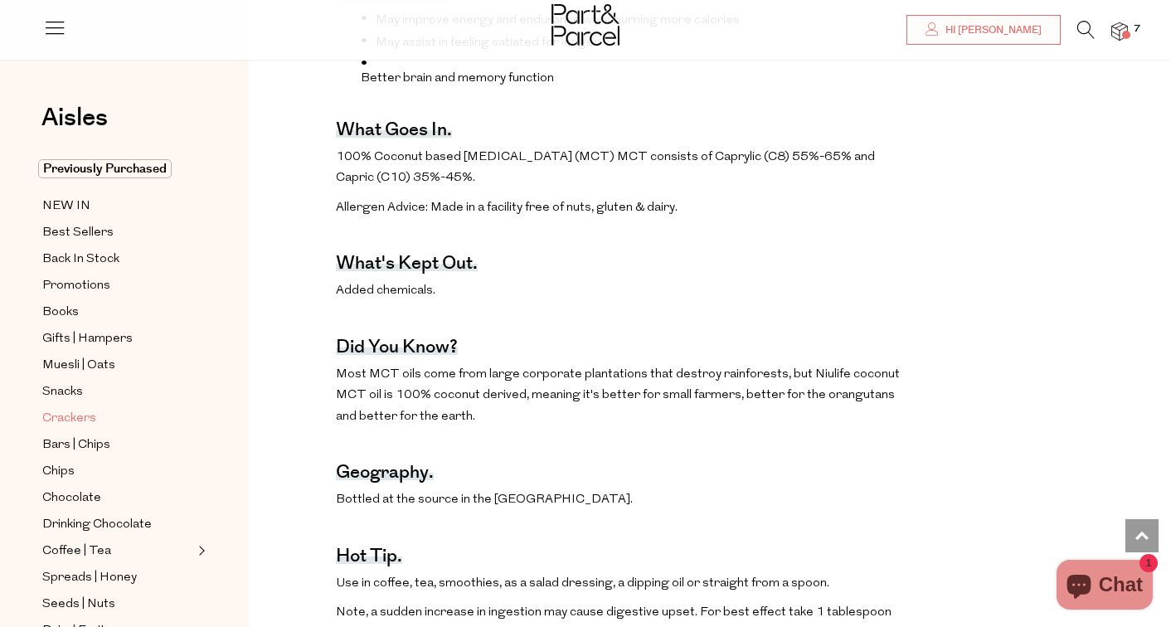
click at [71, 418] on span "Crackers" at bounding box center [69, 419] width 54 height 20
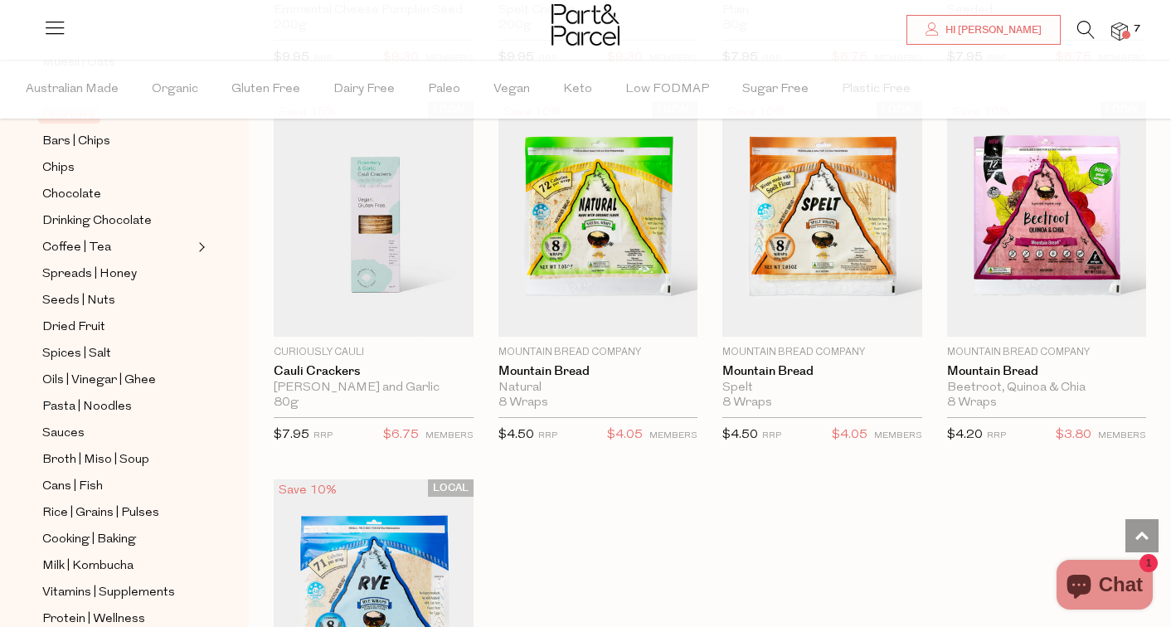
scroll to position [590, 0]
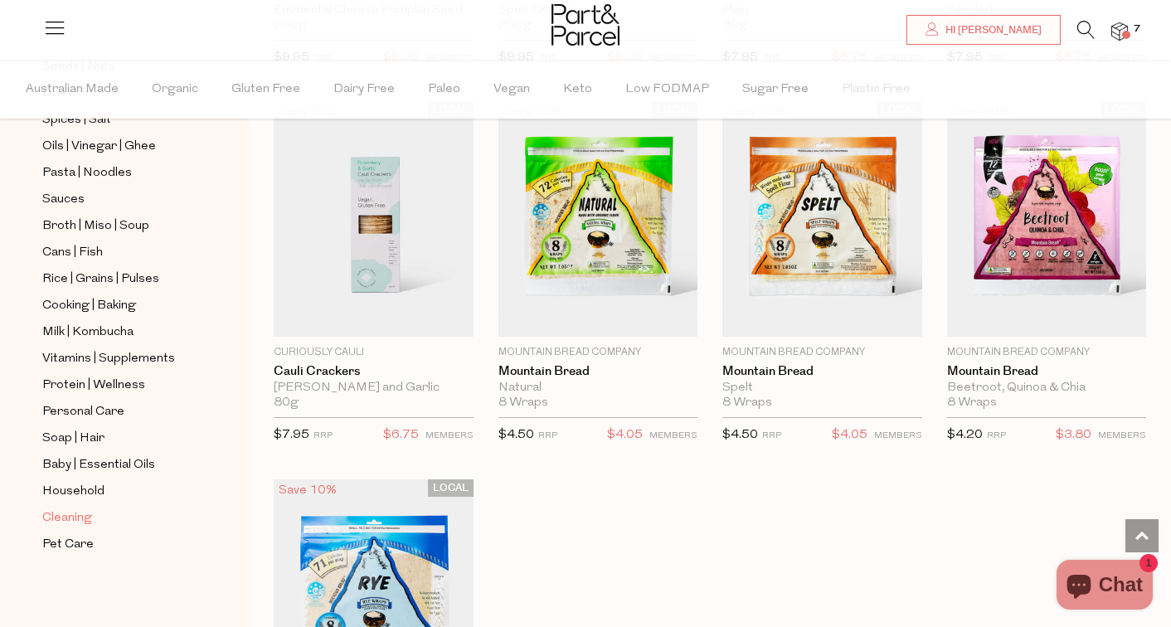
click at [79, 516] on span "Cleaning" at bounding box center [67, 518] width 50 height 20
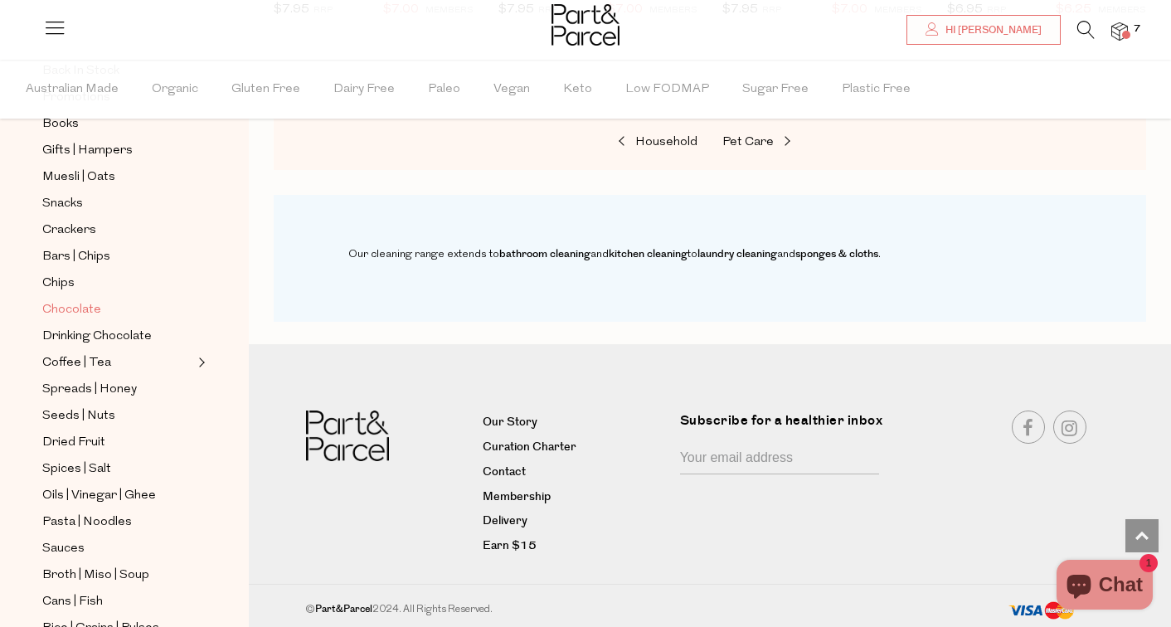
scroll to position [590, 0]
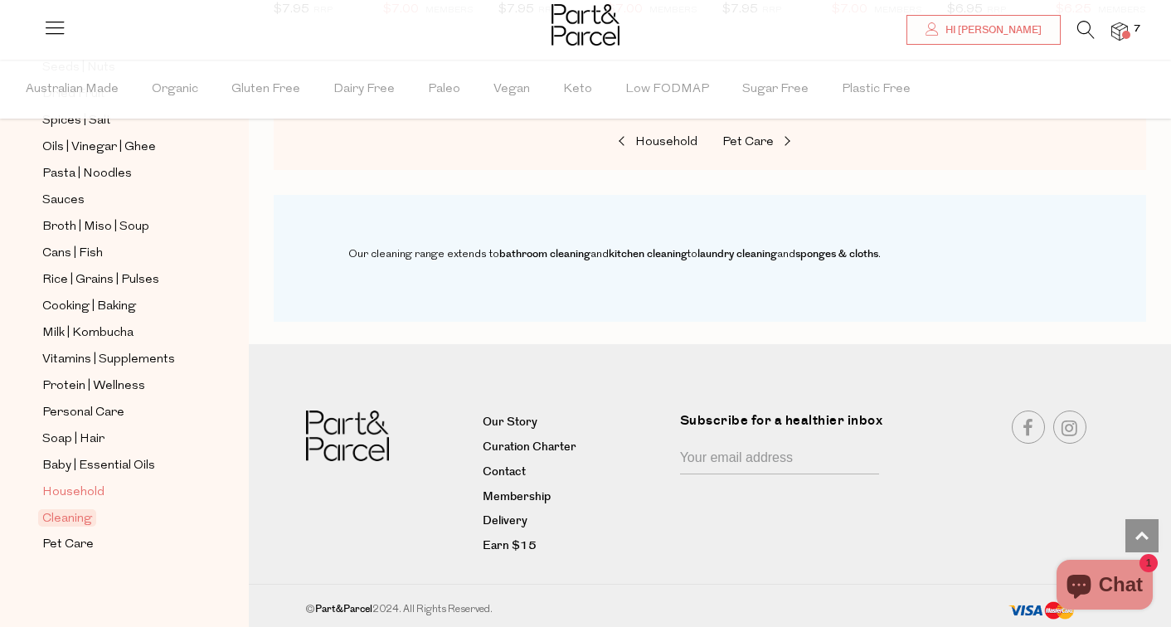
click at [95, 491] on span "Household" at bounding box center [73, 493] width 62 height 20
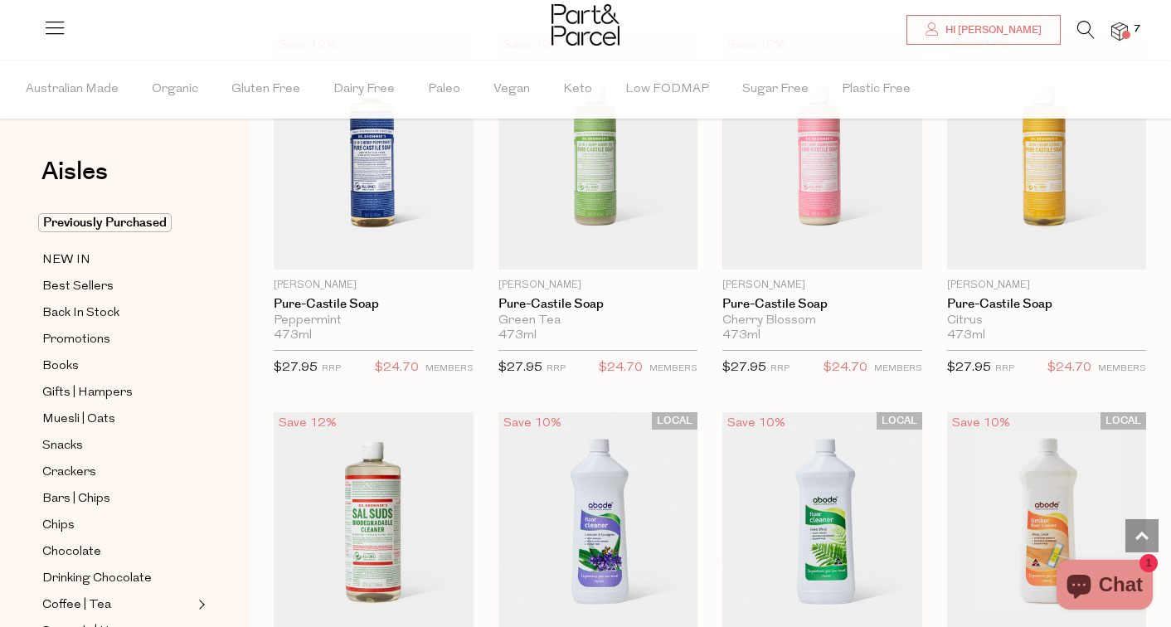
scroll to position [1694, 0]
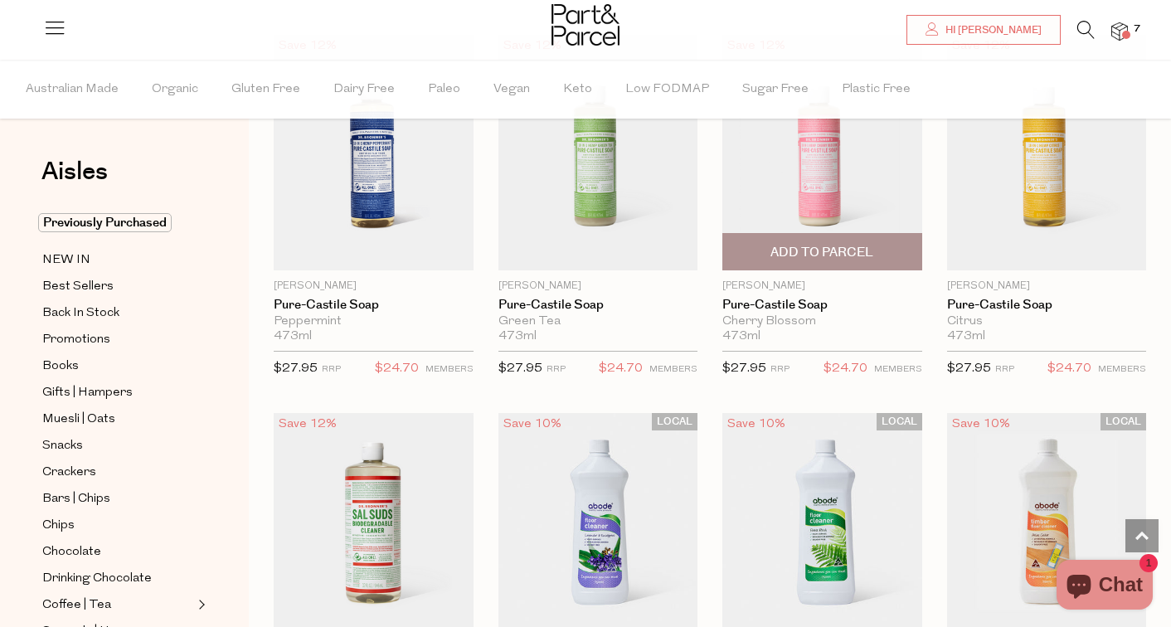
click at [834, 182] on img at bounding box center [822, 153] width 200 height 236
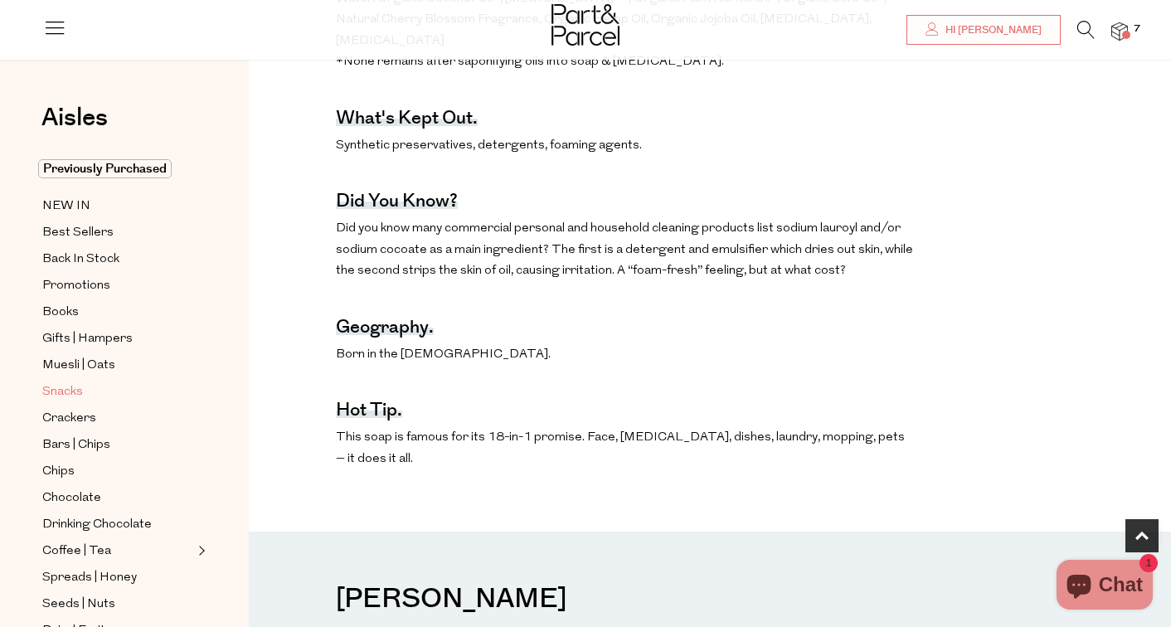
scroll to position [491, 0]
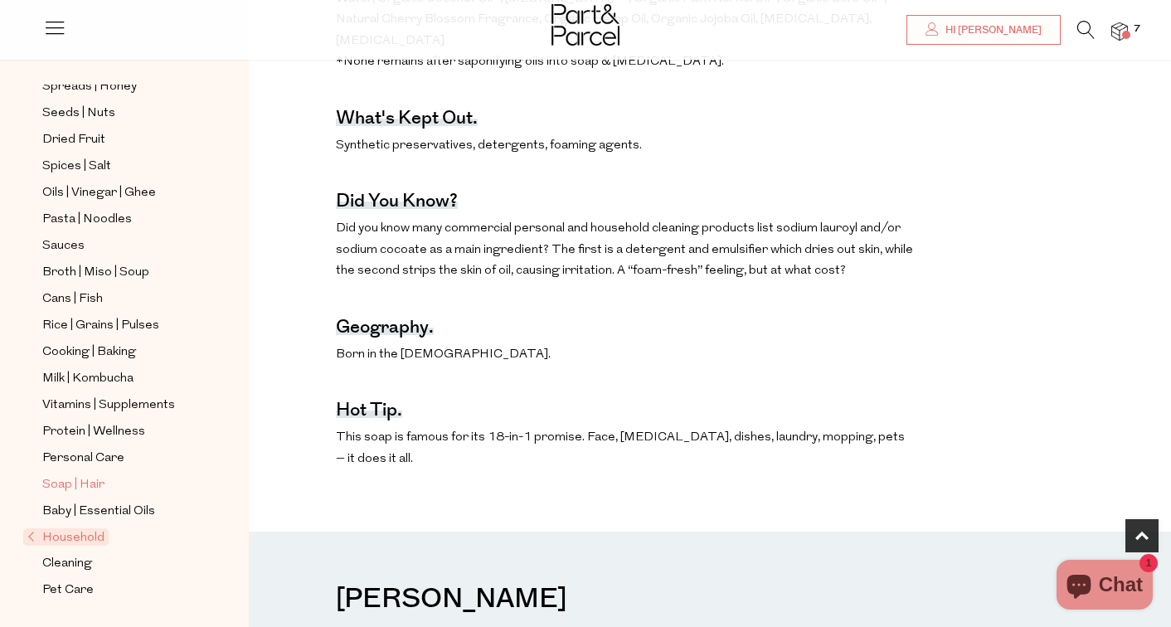
click at [87, 488] on span "Soap | Hair" at bounding box center [73, 485] width 62 height 20
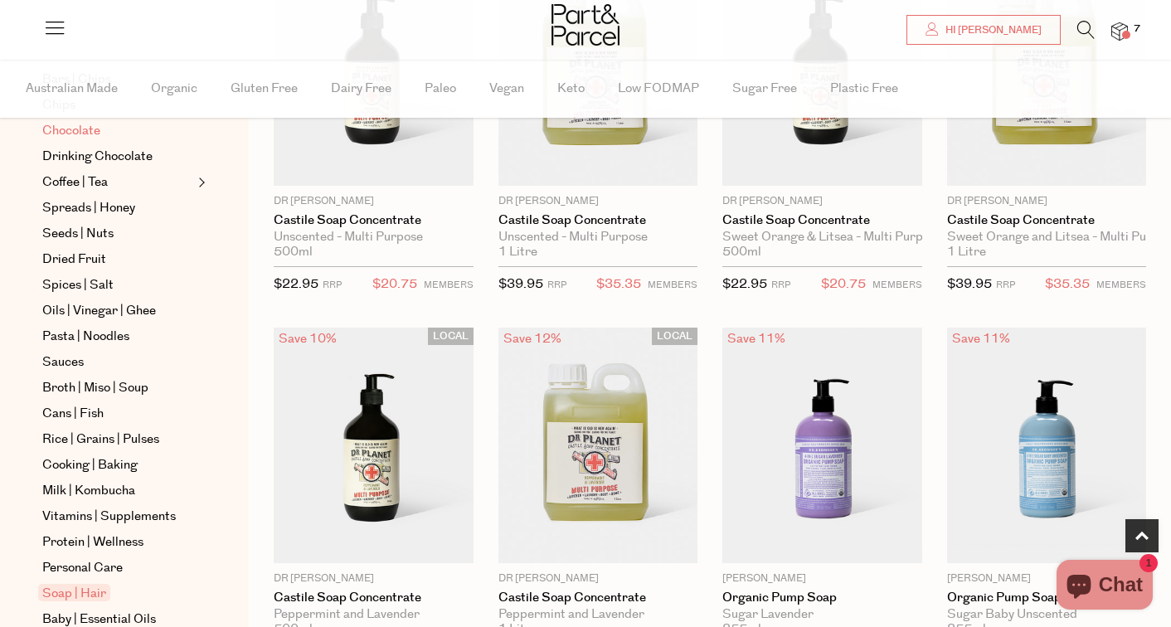
scroll to position [590, 0]
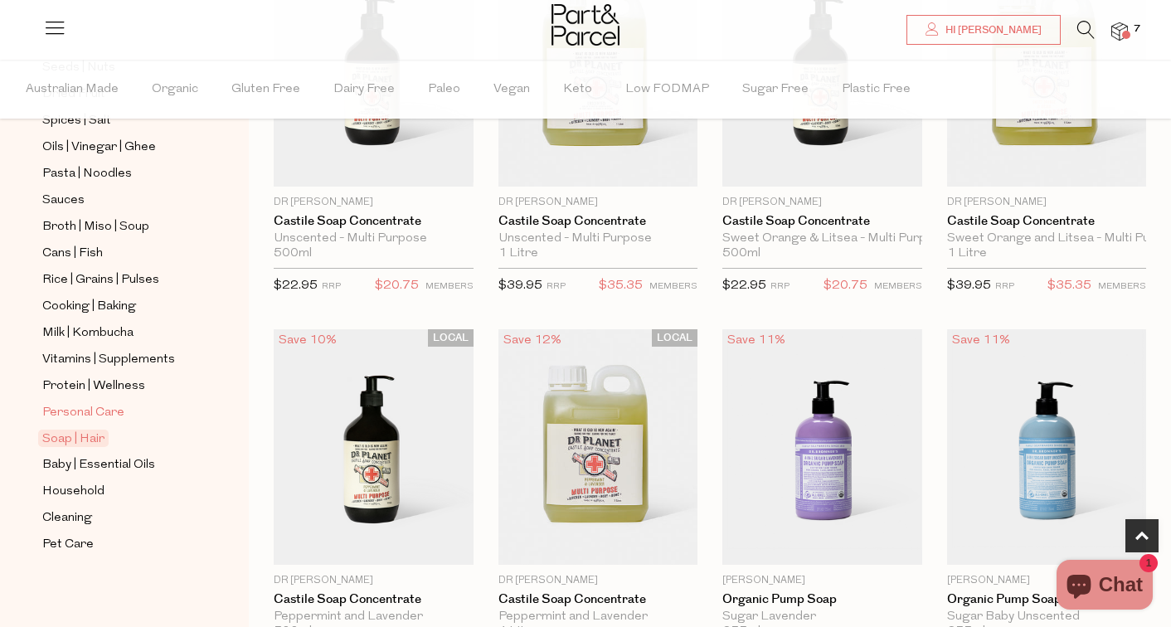
click at [96, 414] on span "Personal Care" at bounding box center [83, 413] width 82 height 20
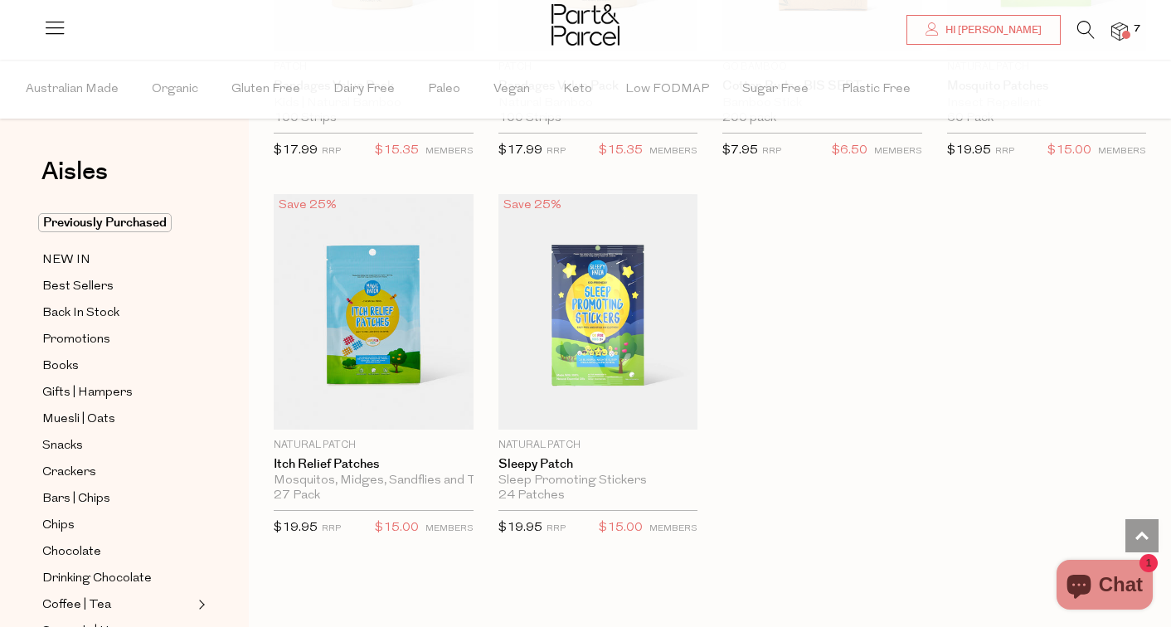
scroll to position [7880, 0]
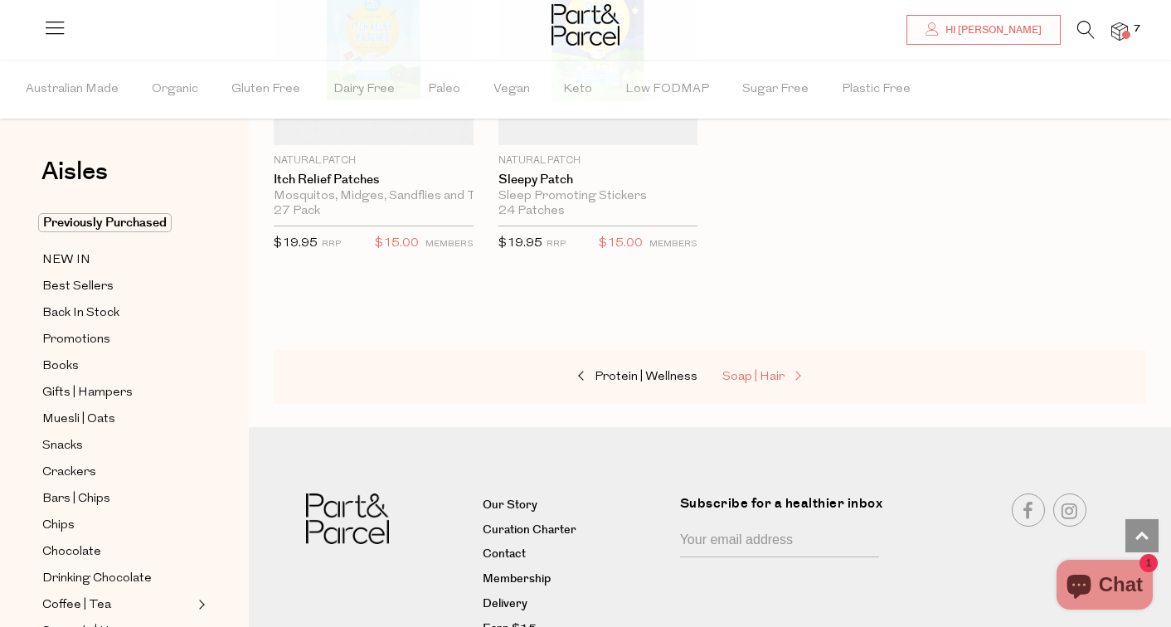
click at [741, 372] on span "Soap | Hair" at bounding box center [753, 377] width 62 height 12
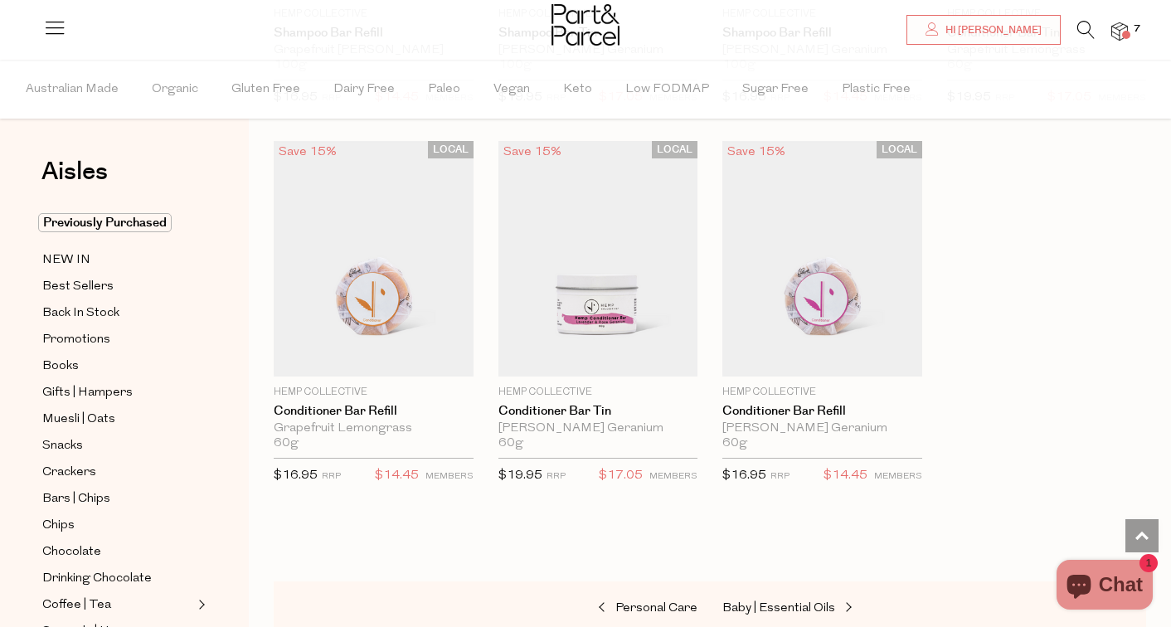
scroll to position [4410, 0]
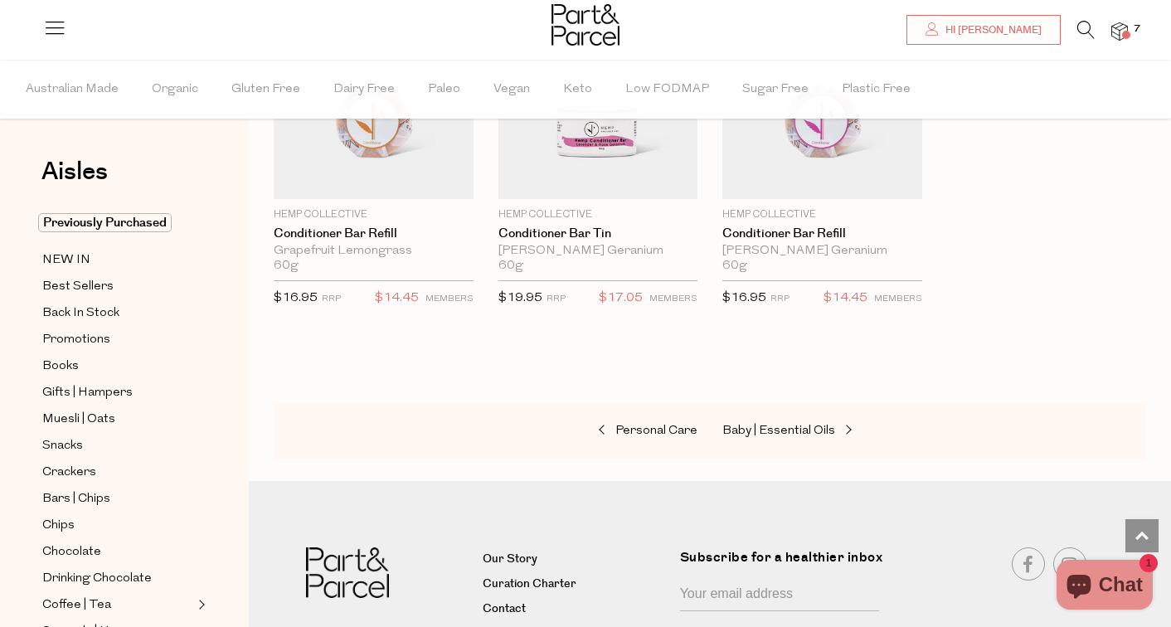
click at [1124, 37] on span at bounding box center [1126, 35] width 8 height 8
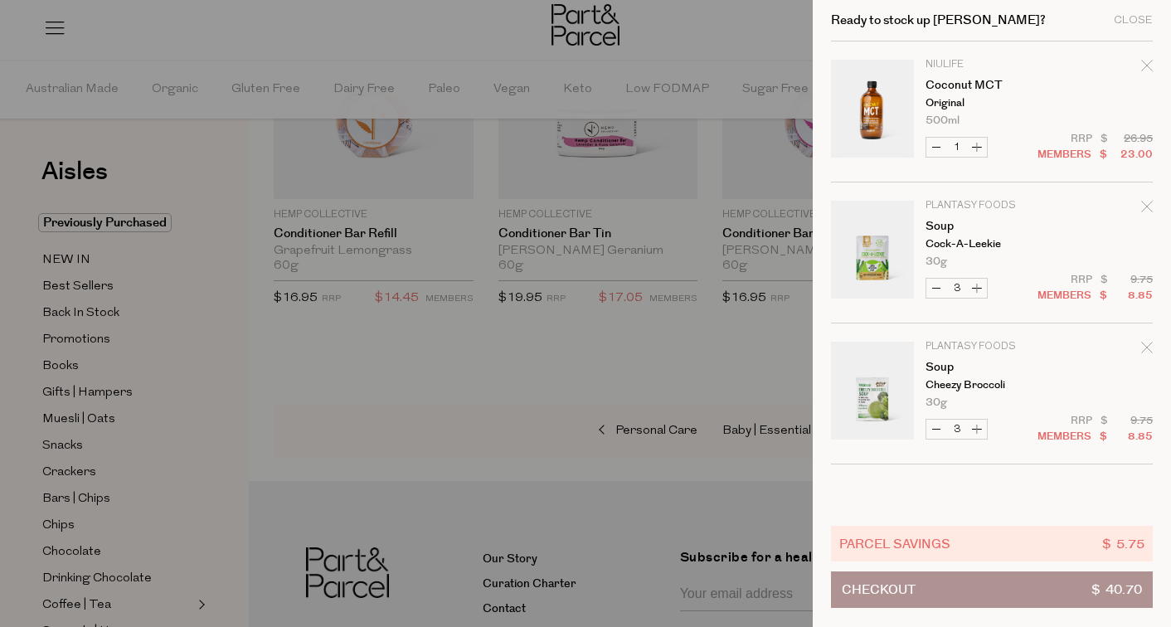
click at [981, 287] on button "Increase Soup" at bounding box center [977, 288] width 20 height 19
type input "4"
click at [979, 431] on button "Increase Soup" at bounding box center [977, 429] width 20 height 19
type input "4"
click at [981, 597] on button "Checkout $ 46.60" at bounding box center [992, 589] width 322 height 36
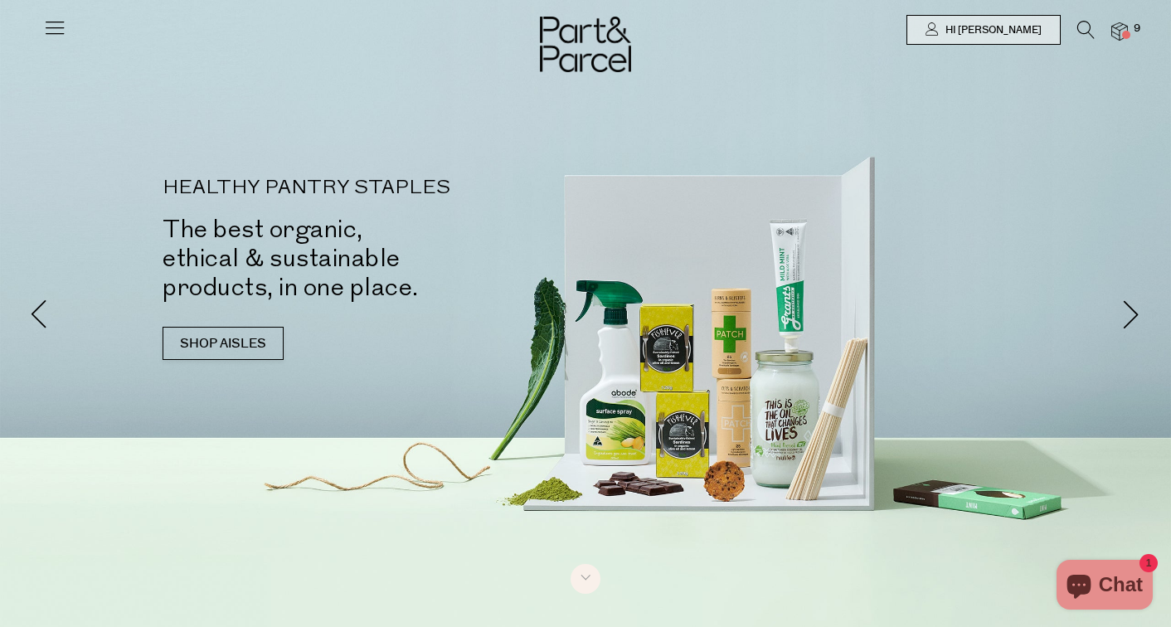
click at [189, 366] on div "HEALTHY PANTRY STAPLES The best organic, ethical & sustainable products, in one…" at bounding box center [387, 277] width 448 height 198
click at [191, 346] on link "SHOP AISLES" at bounding box center [223, 343] width 121 height 33
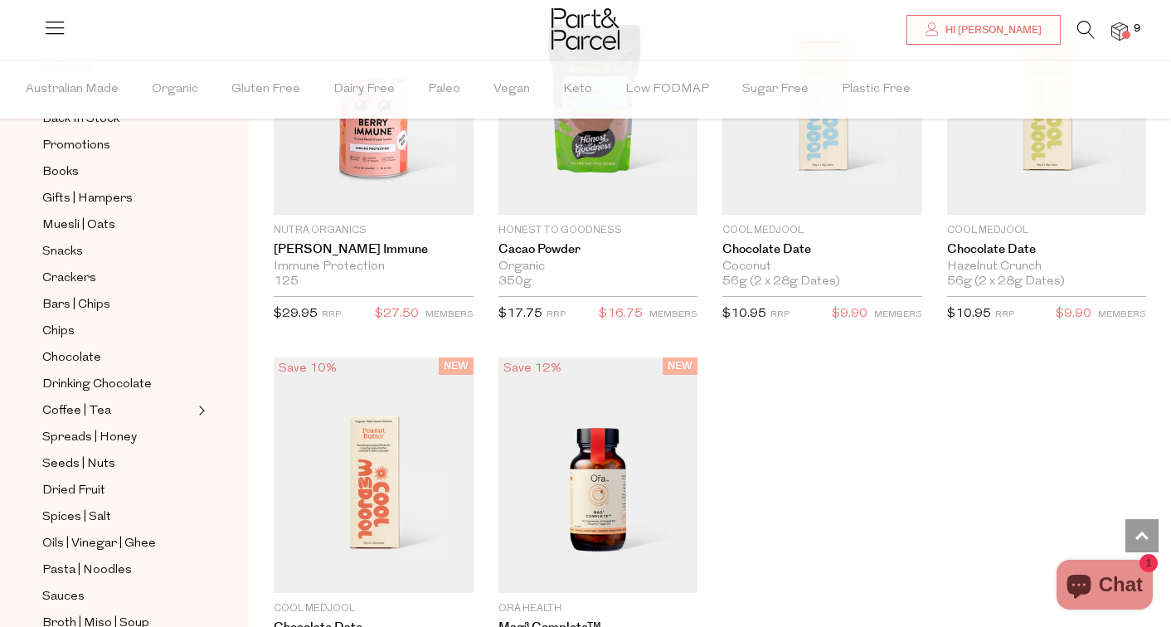
scroll to position [236, 0]
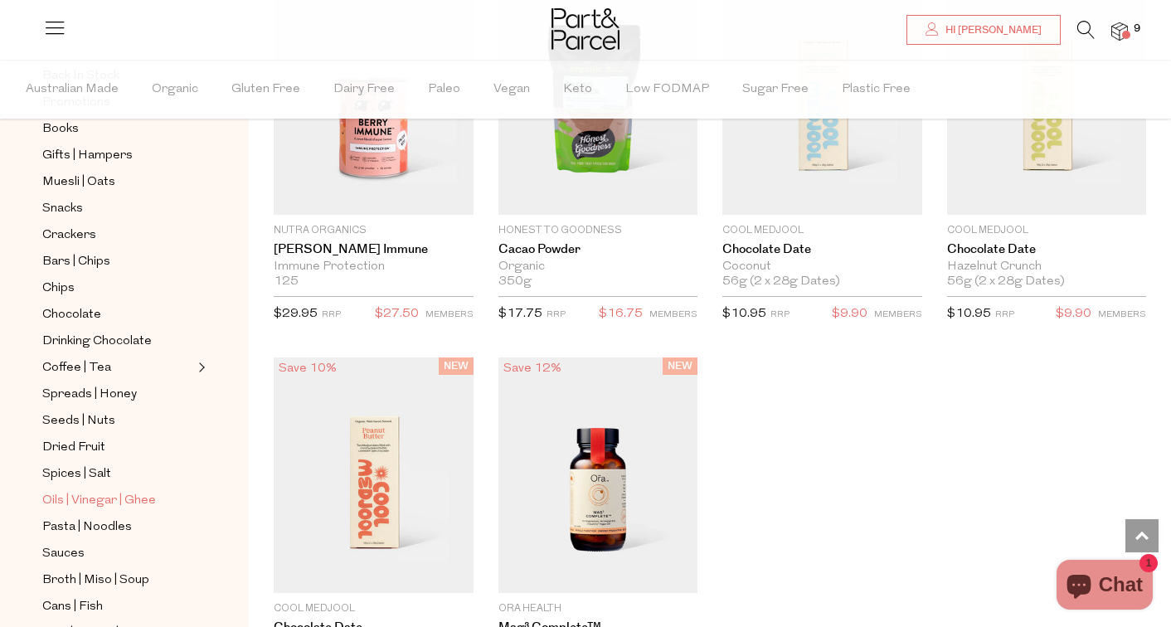
click at [85, 503] on span "Oils | Vinegar | Ghee" at bounding box center [99, 501] width 114 height 20
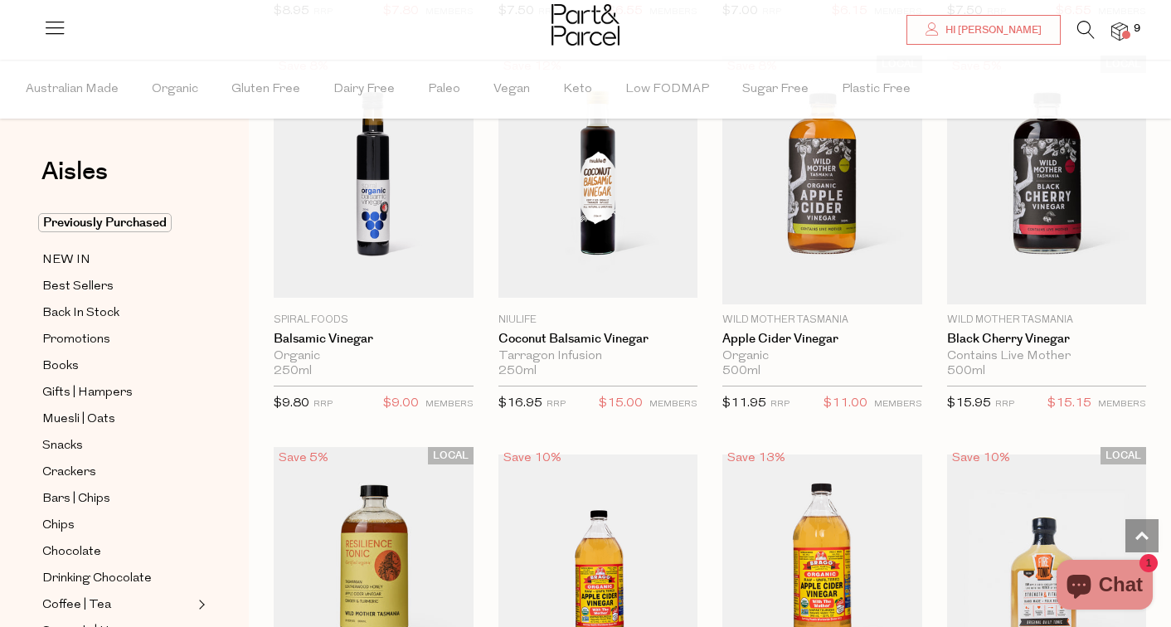
scroll to position [3592, 0]
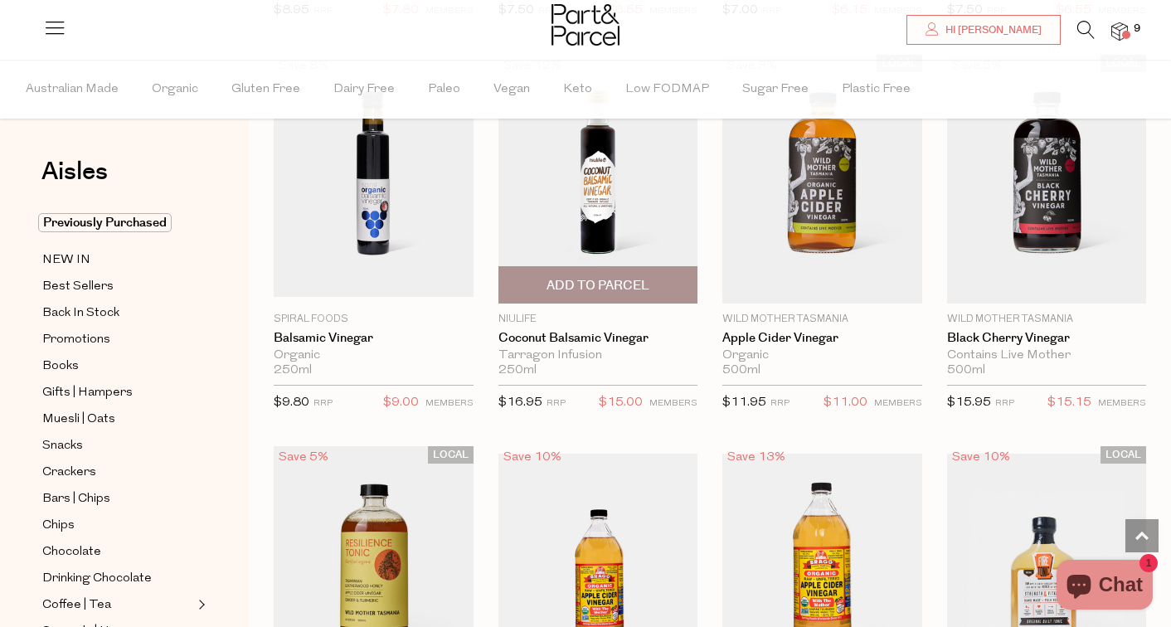
click at [592, 233] on img at bounding box center [598, 179] width 200 height 236
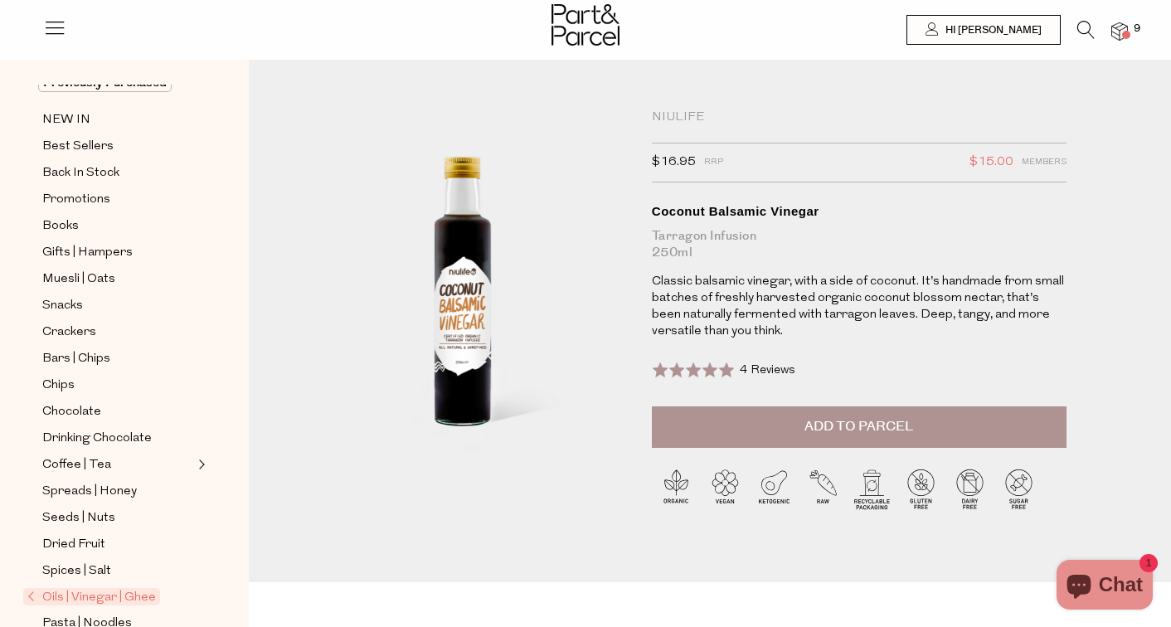
scroll to position [87, 0]
click at [75, 302] on span "Snacks" at bounding box center [62, 305] width 41 height 20
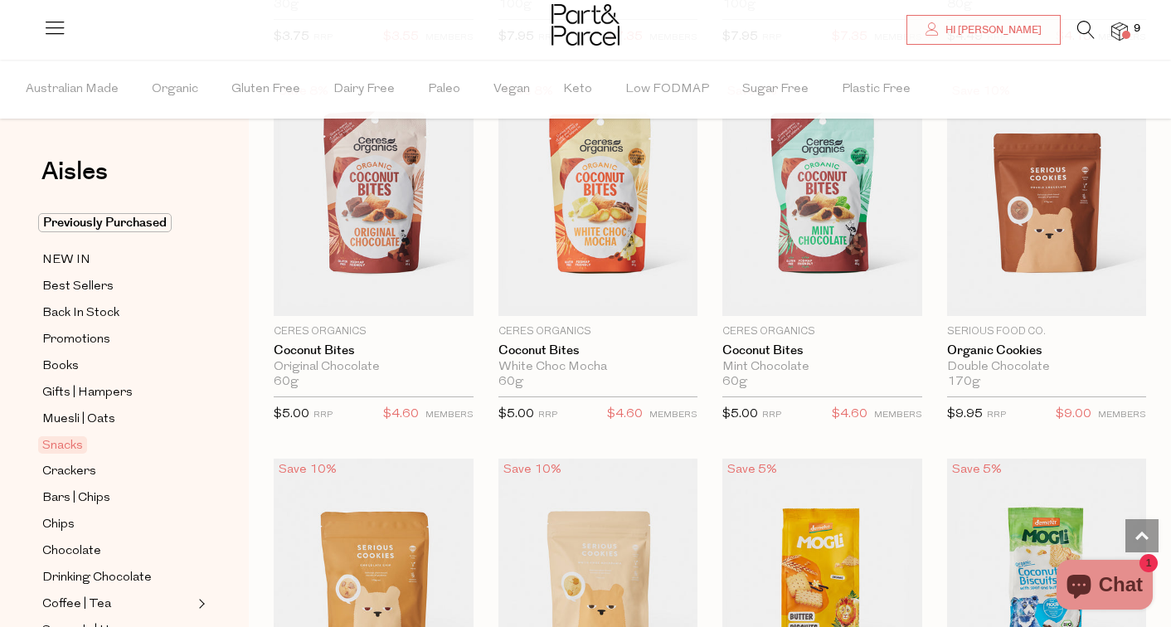
scroll to position [2837, 0]
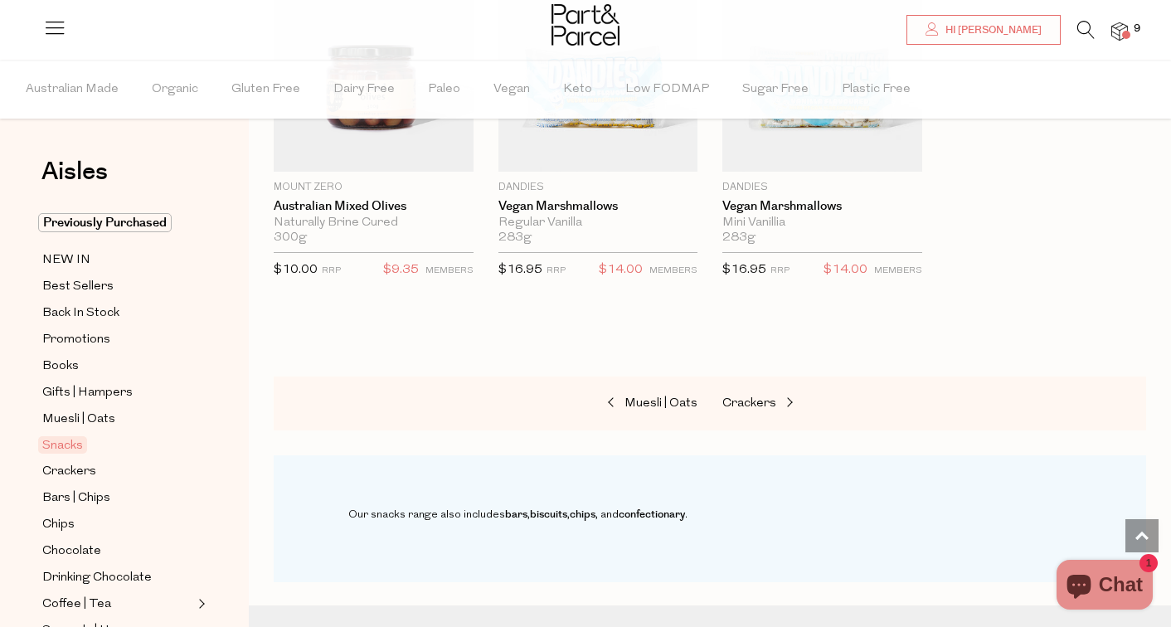
scroll to position [6379, 0]
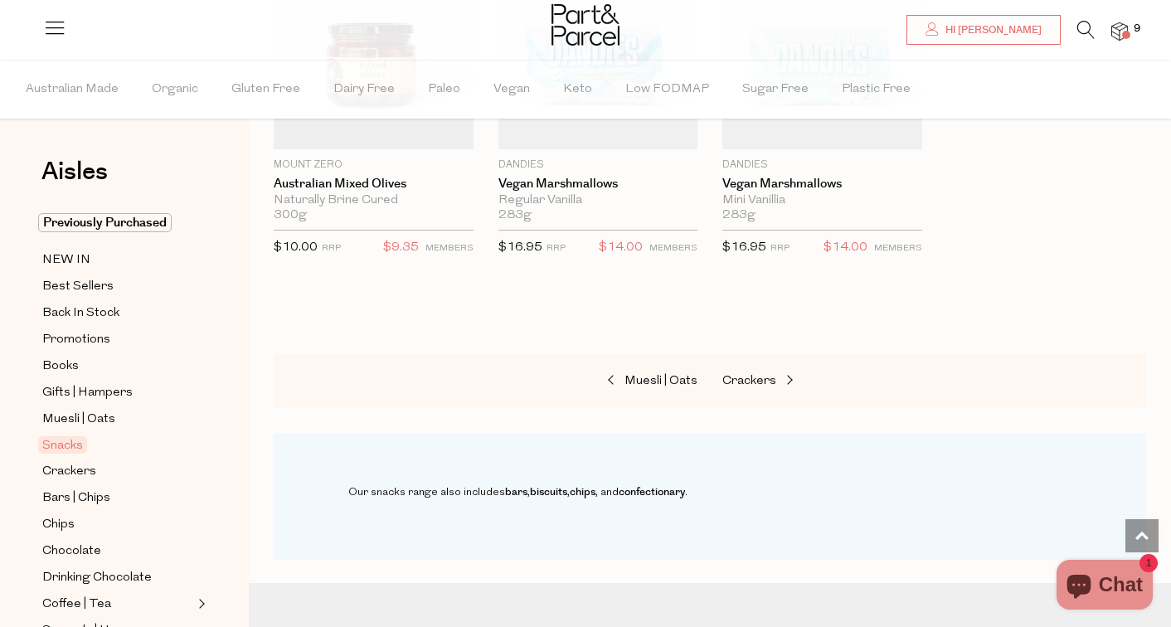
click at [1126, 31] on span at bounding box center [1126, 35] width 8 height 8
